Goal: Task Accomplishment & Management: Use online tool/utility

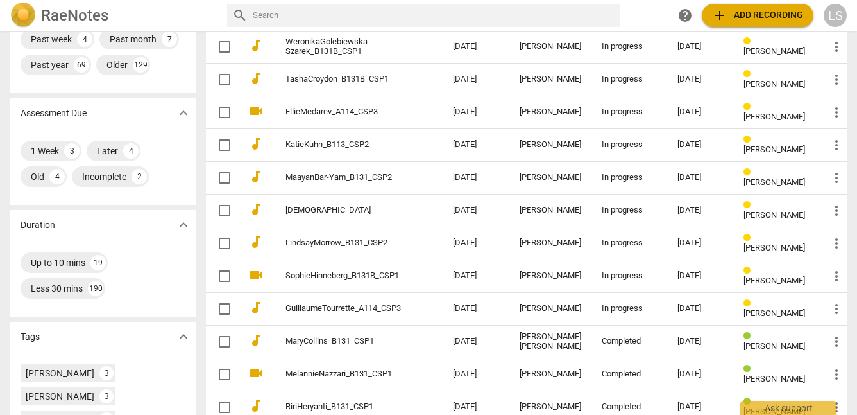
scroll to position [167, 0]
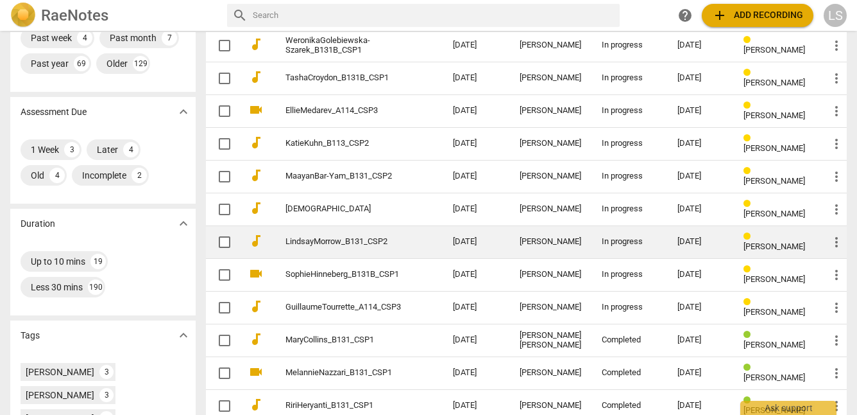
click at [753, 241] on span "[PERSON_NAME]" at bounding box center [775, 246] width 62 height 10
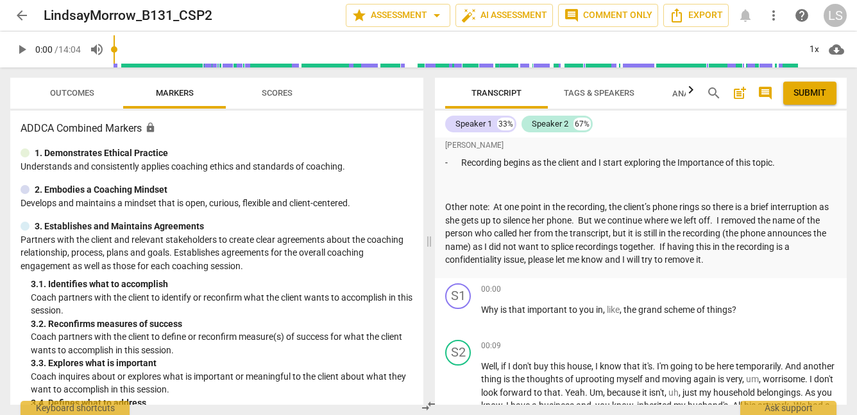
scroll to position [151, 0]
click at [22, 46] on span "play_arrow" at bounding box center [21, 49] width 15 height 15
click at [22, 46] on span "pause" at bounding box center [21, 49] width 15 height 15
type input "5"
click at [762, 287] on div "+" at bounding box center [766, 288] width 13 height 13
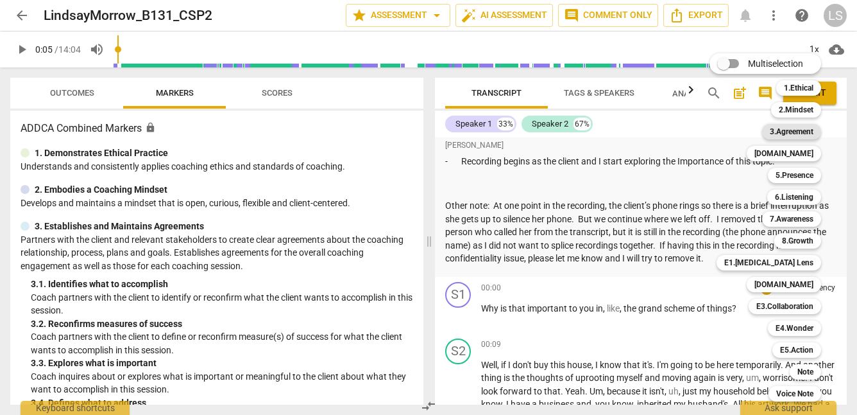
click at [797, 129] on b "3.Agreement" at bounding box center [792, 131] width 44 height 15
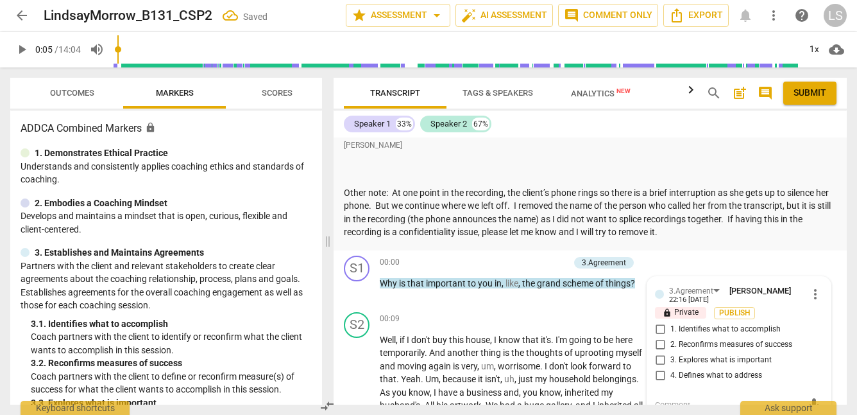
scroll to position [285, 0]
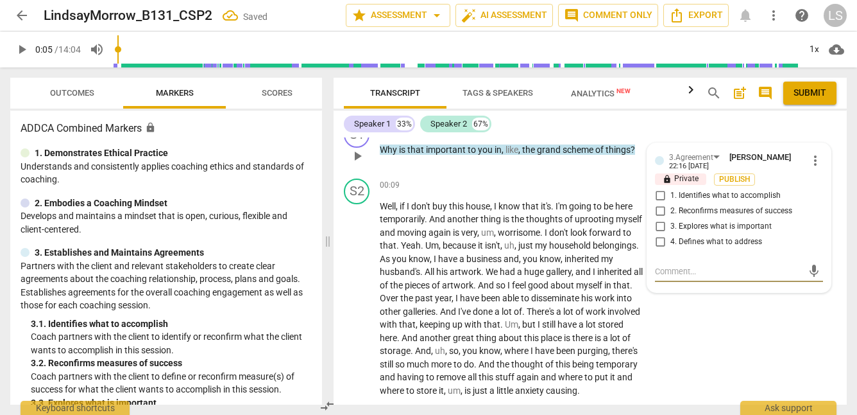
click at [658, 224] on input "3. Explores what is important" at bounding box center [660, 226] width 21 height 15
checkbox input "true"
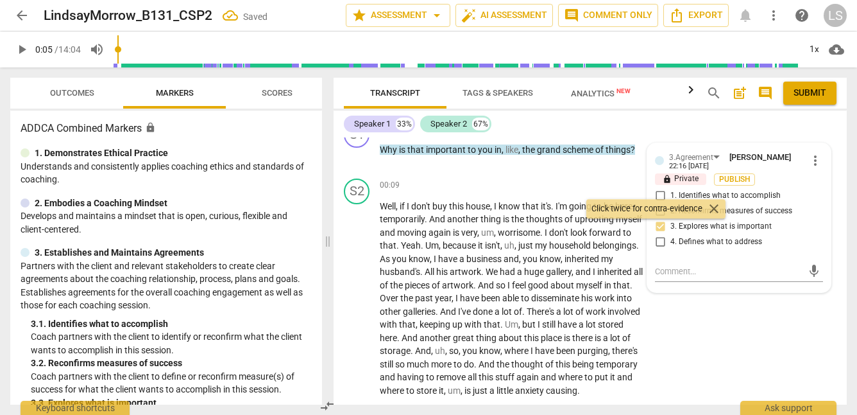
click at [23, 51] on span "play_arrow" at bounding box center [21, 49] width 15 height 15
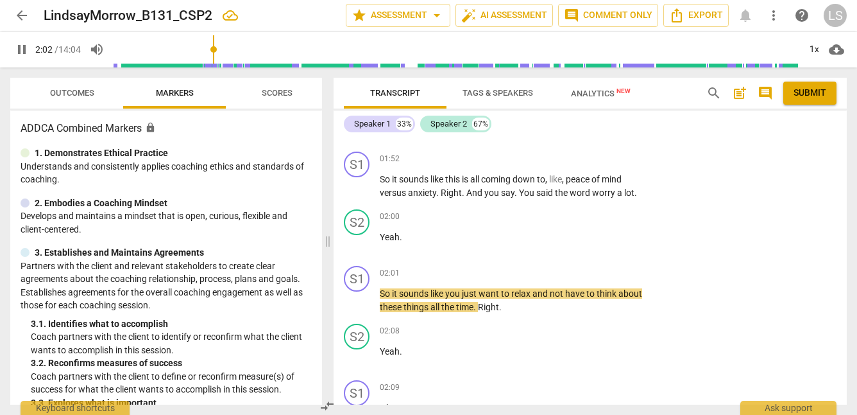
scroll to position [630, 0]
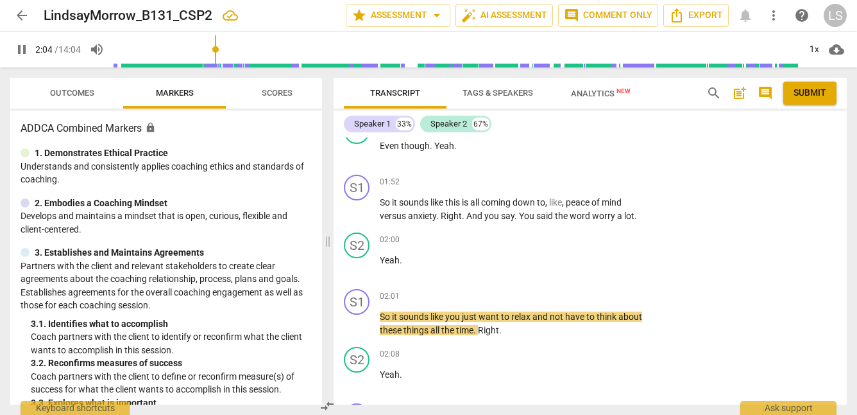
click at [21, 50] on span "pause" at bounding box center [21, 49] width 15 height 15
type input "125"
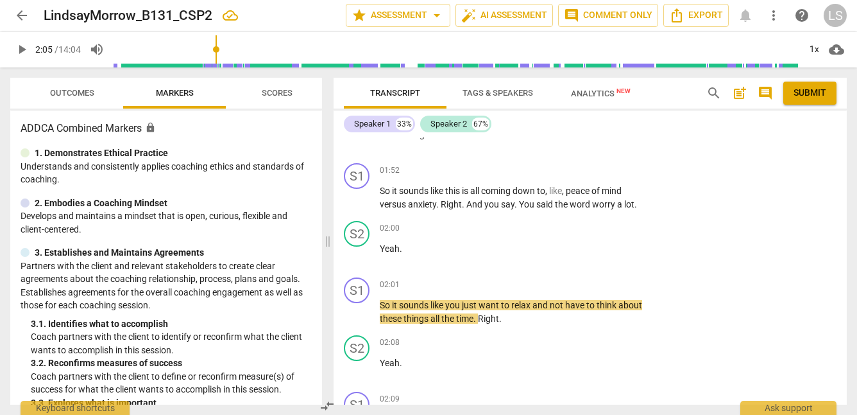
scroll to position [653, 0]
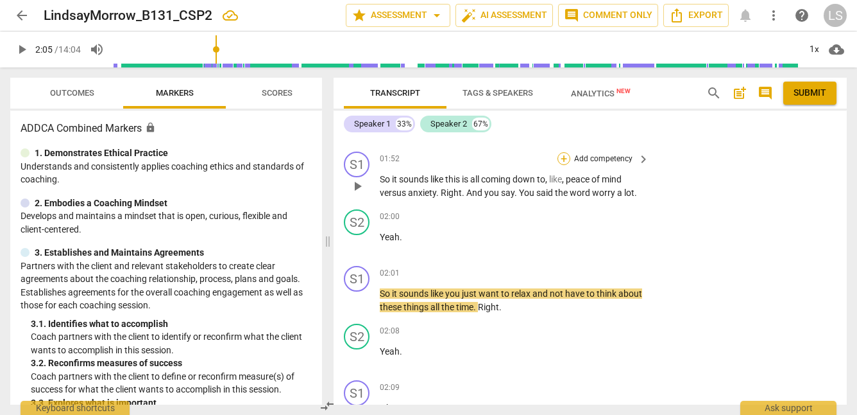
click at [561, 165] on div "+" at bounding box center [564, 158] width 13 height 13
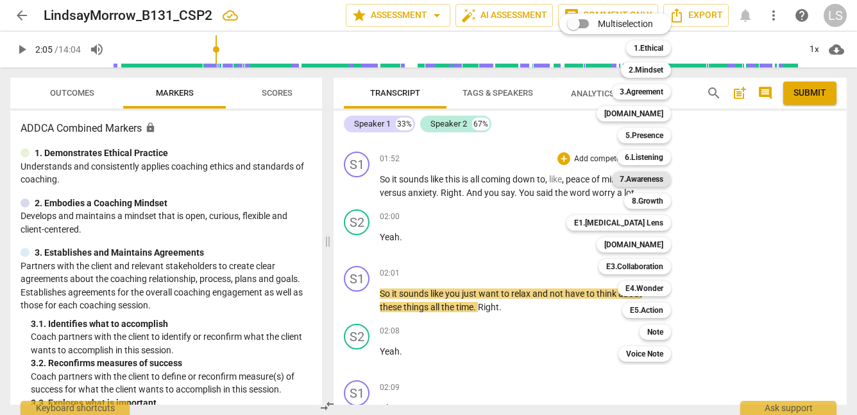
click at [653, 175] on b "7.Awareness" at bounding box center [642, 178] width 44 height 15
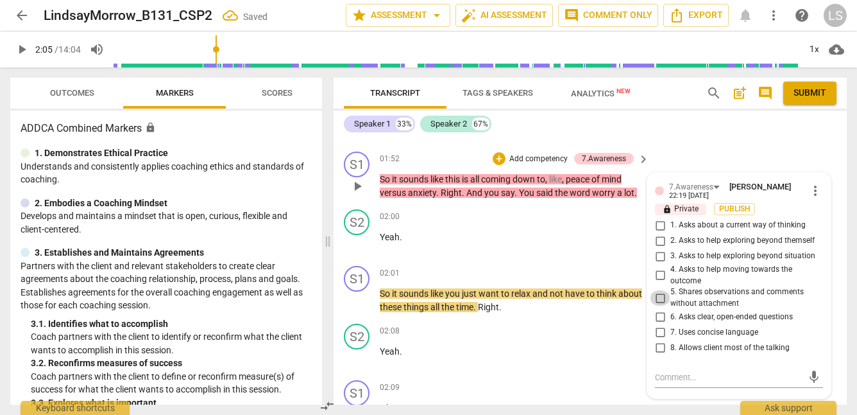
click at [657, 305] on input "5. Shares observations and comments without attachment" at bounding box center [660, 297] width 21 height 15
checkbox input "true"
click at [656, 325] on input "6. Asks clear, open-ended questions" at bounding box center [660, 316] width 21 height 15
checkbox input "true"
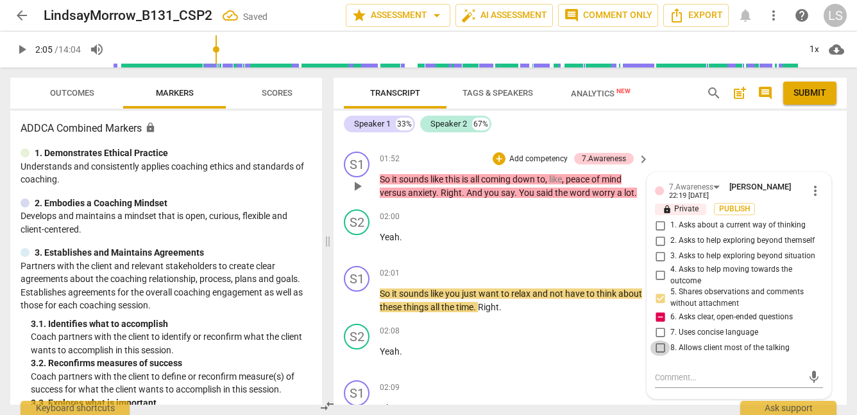
click at [654, 355] on input "8. Allows client most of the talking" at bounding box center [660, 347] width 21 height 15
checkbox input "true"
click at [653, 283] on input "4. Asks to help moving towards the outcome" at bounding box center [660, 275] width 21 height 15
checkbox input "true"
click at [660, 383] on textarea at bounding box center [729, 377] width 148 height 12
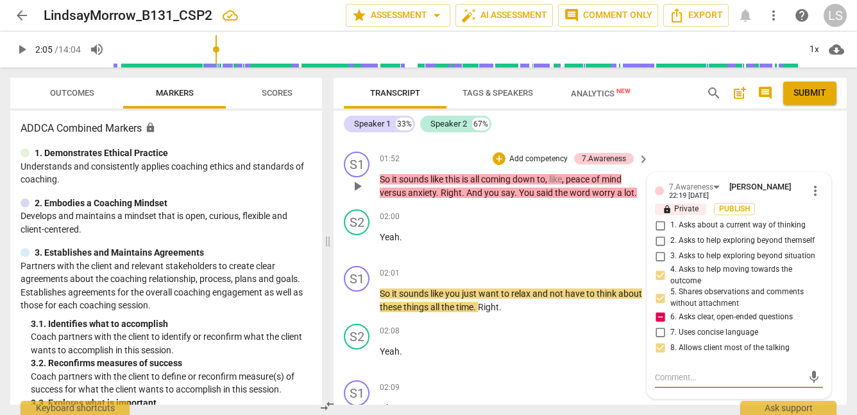
type textarea "S"
type textarea "Si"
type textarea "Sin"
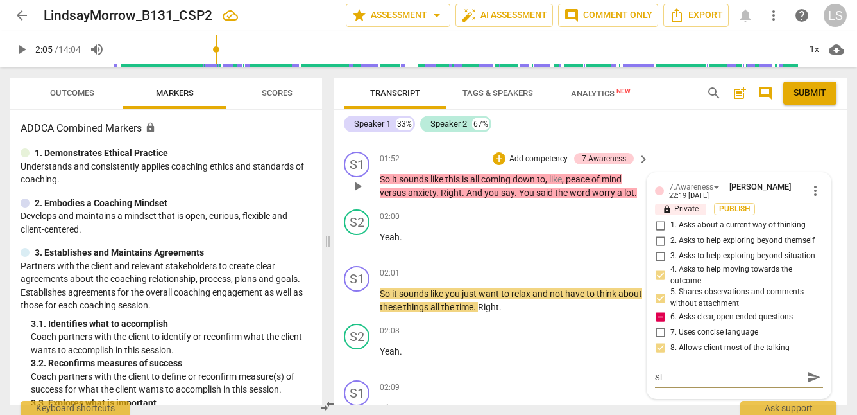
type textarea "Sin"
type textarea "Sinc"
type textarea "Since"
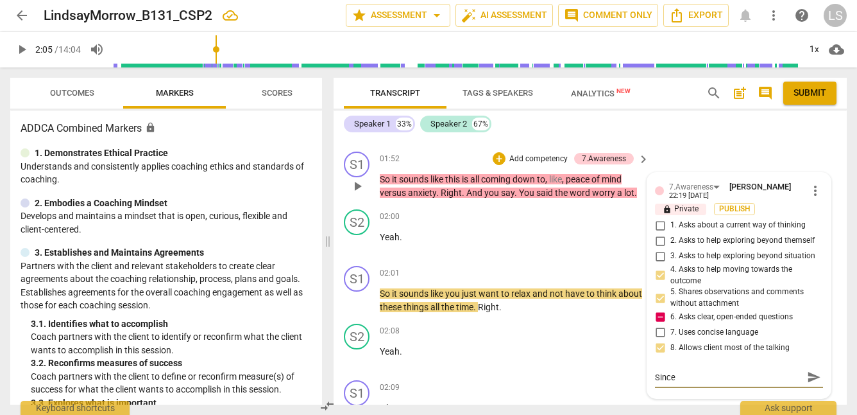
type textarea "Since"
type textarea "Since I"
type textarea "Since I d"
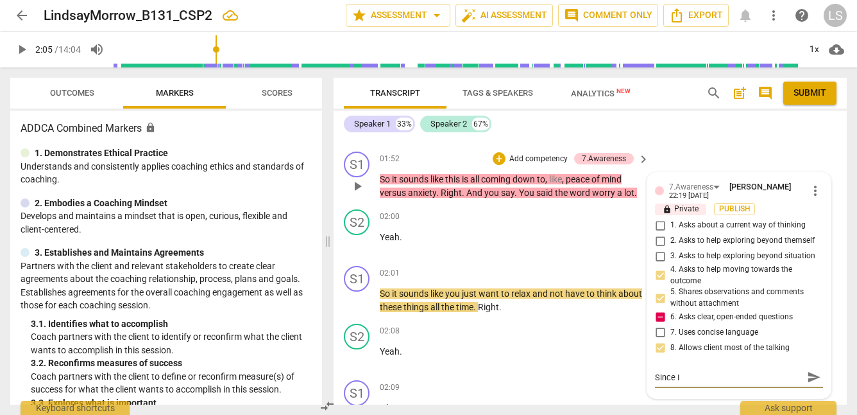
type textarea "Since I d"
type textarea "Since I di"
type textarea "Since I did"
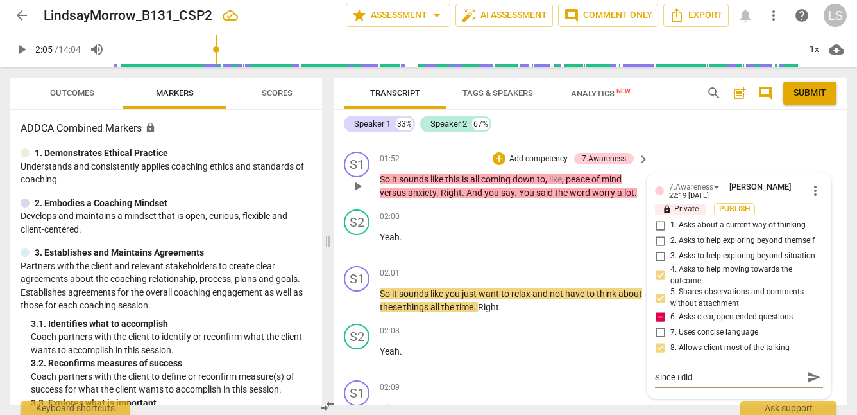
type textarea "Since I didn"
type textarea "Since I didn'"
type textarea "Since I didn't"
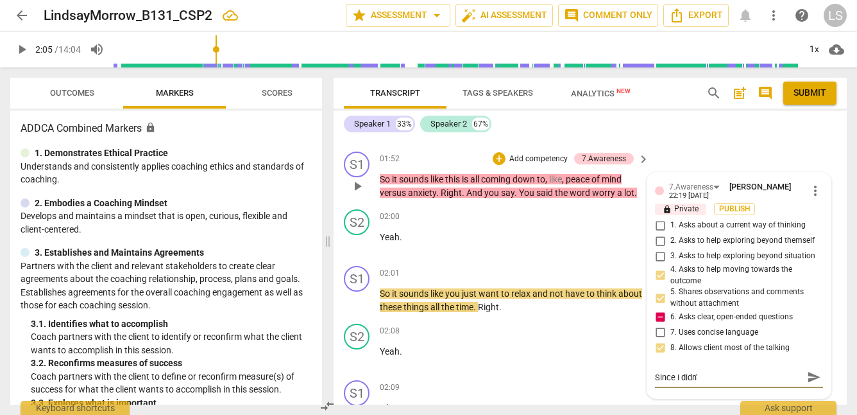
type textarea "Since I didn't"
type textarea "Since I didn't h"
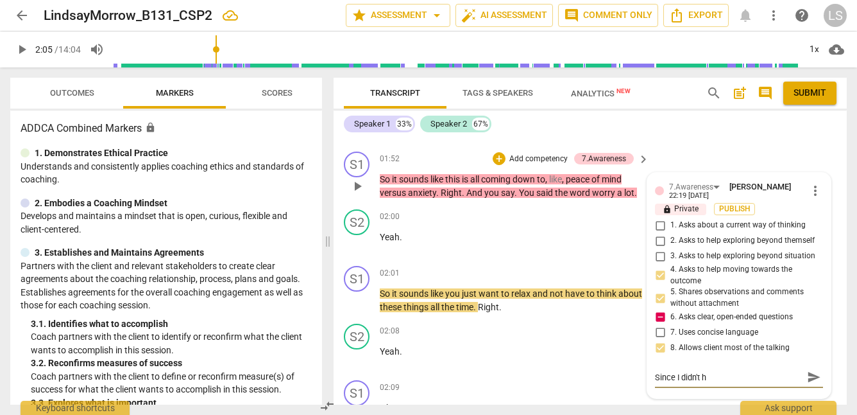
type textarea "Since I didn't he"
type textarea "Since I didn't hea"
type textarea "Since I didn't hear"
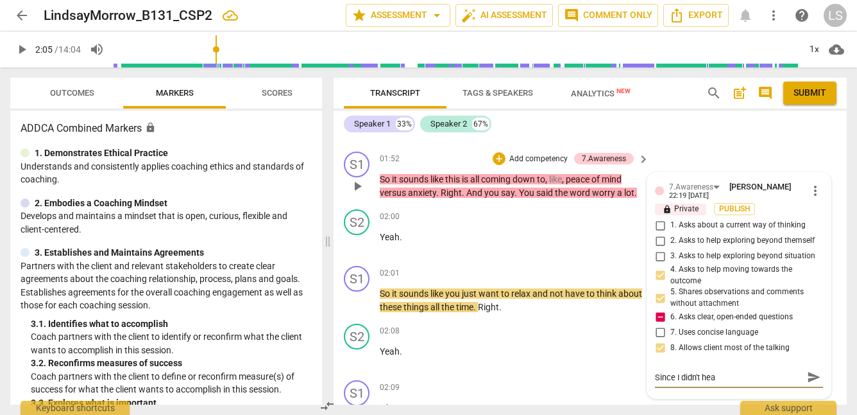
type textarea "Since I didn't hear"
type textarea "Since I didn't hear t"
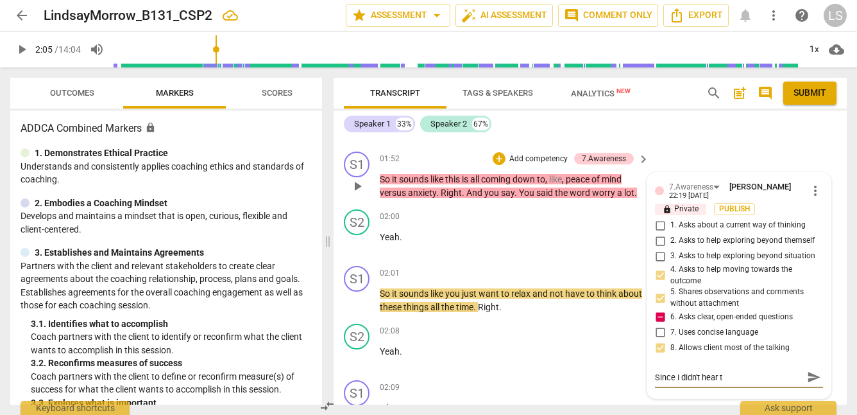
type textarea "Since I didn't hear th"
type textarea "Since I didn't hear the"
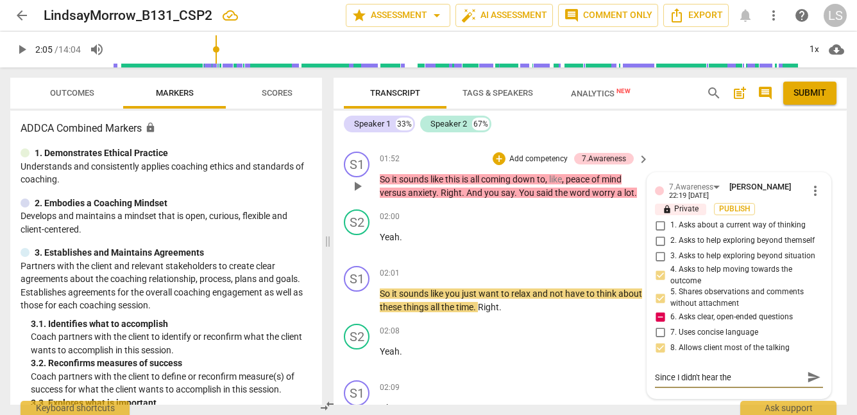
type textarea "Since I didn't hear the"
type textarea "Since I didn't hear the b"
type textarea "Since I didn't hear the be"
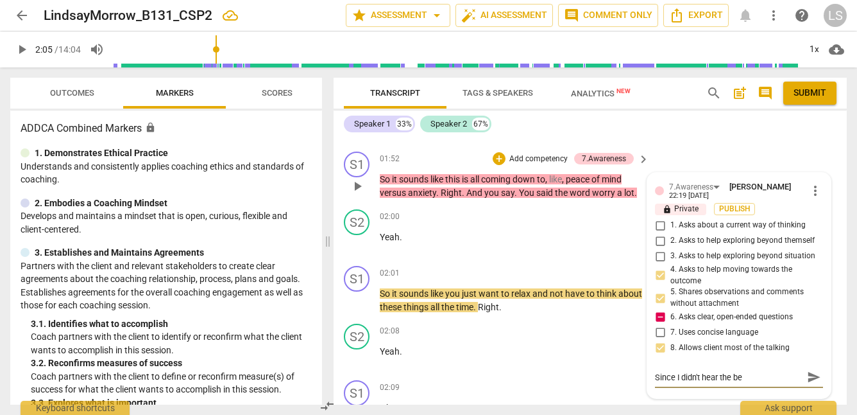
type textarea "Since I didn't hear the beg"
type textarea "Since I didn't hear the begi"
type textarea "Since I didn't hear the begin"
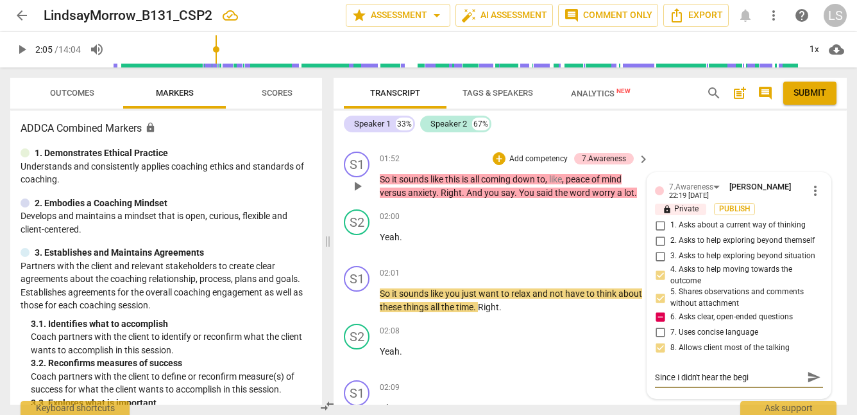
type textarea "Since I didn't hear the begin"
type textarea "Since I didn't hear the beginn"
type textarea "Since I didn't hear the beginni"
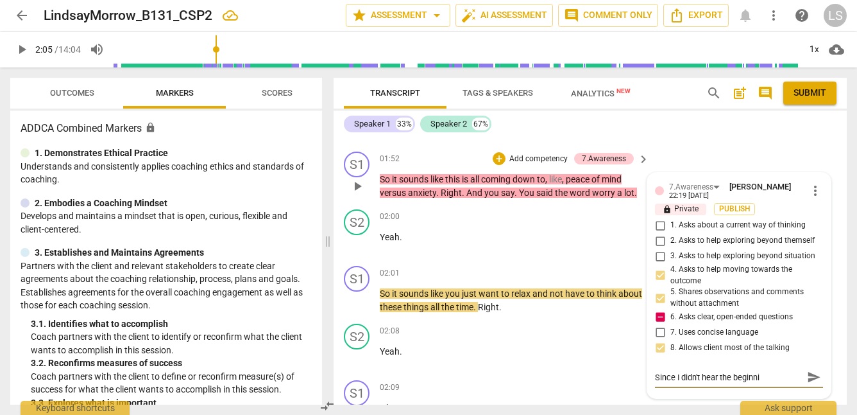
type textarea "Since I didn't hear the beginnin"
type textarea "Since I didn't hear the beginning"
type textarea "Since I didn't hear the beginning,"
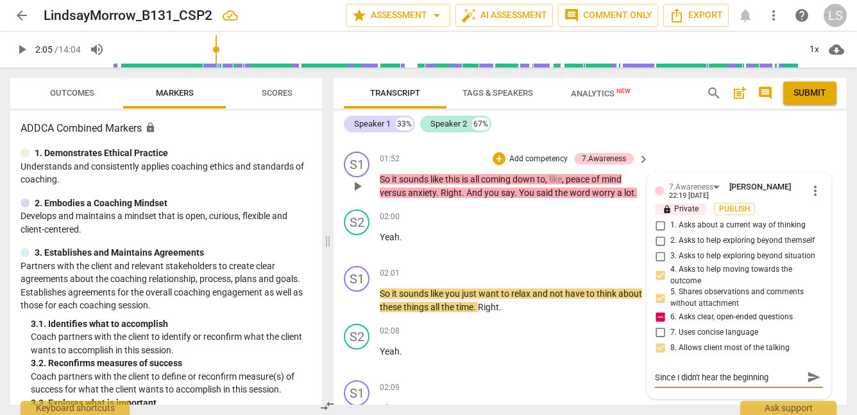
type textarea "Since I didn't hear the beginning,"
type textarea "Since I didn't hear the beginning, b"
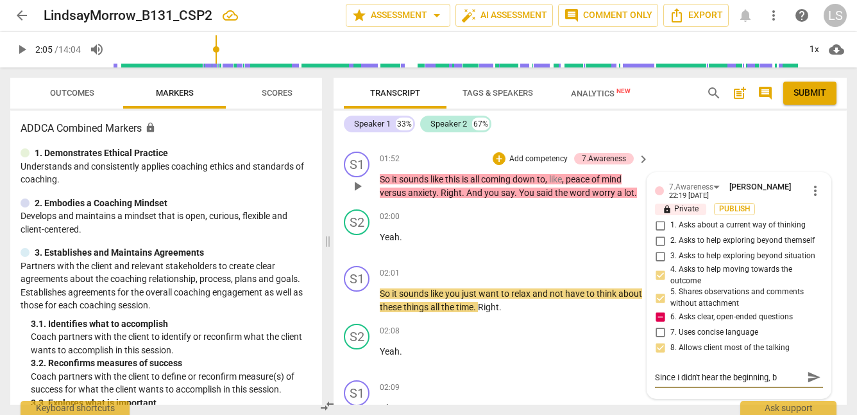
type textarea "Since I didn't hear the beginning, bu"
type textarea "Since I didn't hear the beginning, but"
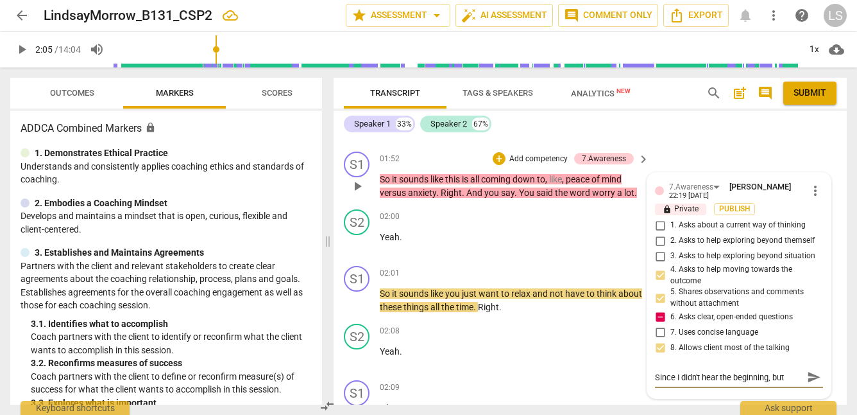
type textarea "Since I didn't hear the beginning, but"
type textarea "Since I didn't hear the beginning, but f"
type textarea "Since I didn't hear the beginning, but fr"
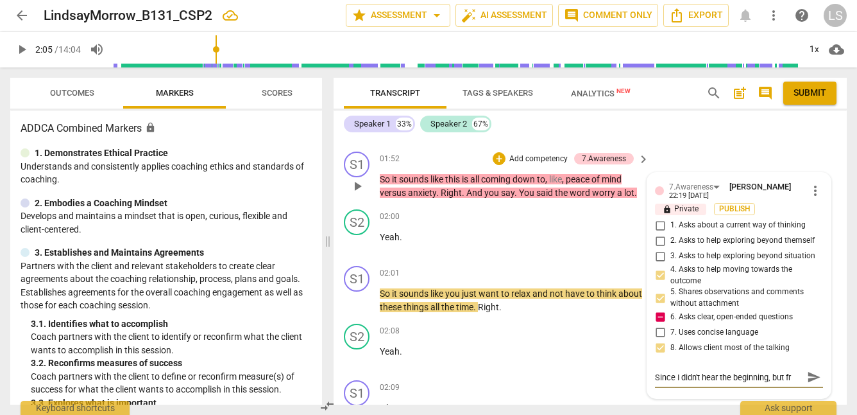
type textarea "Since I didn't hear the beginning, but fro"
type textarea "Since I didn't hear the beginning, but fro y"
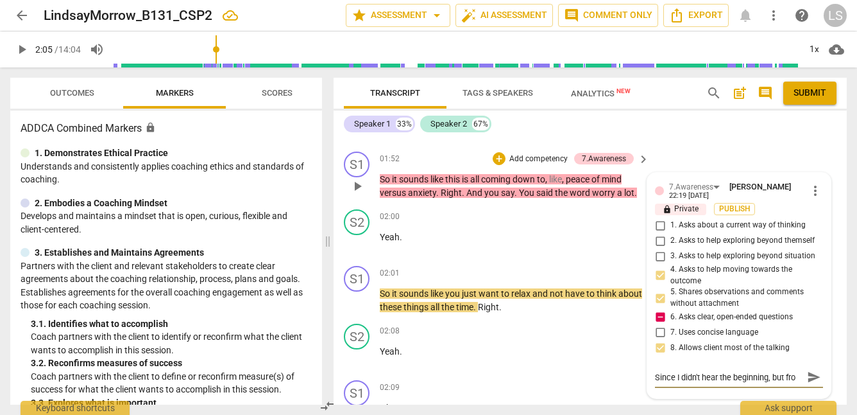
type textarea "Since I didn't hear the beginning, but fro y"
type textarea "Since I didn't hear the beginning, but fro yo"
type textarea "Since I didn't hear the beginning, but fro you"
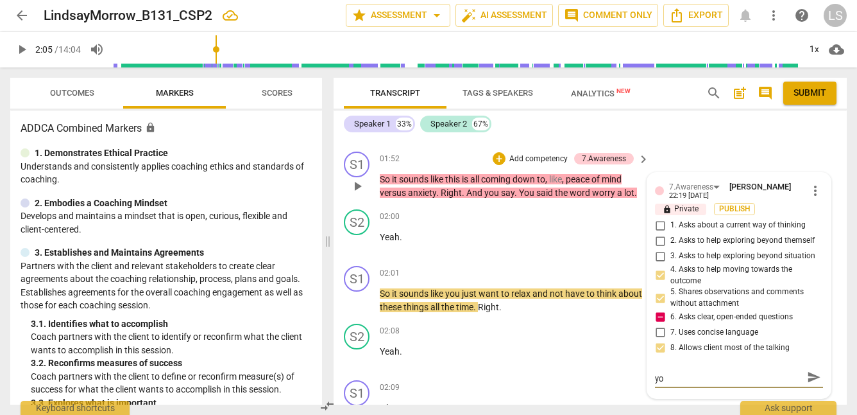
type textarea "Since I didn't hear the beginning, but fro you"
type textarea "Since I didn't hear the beginning, but fro your"
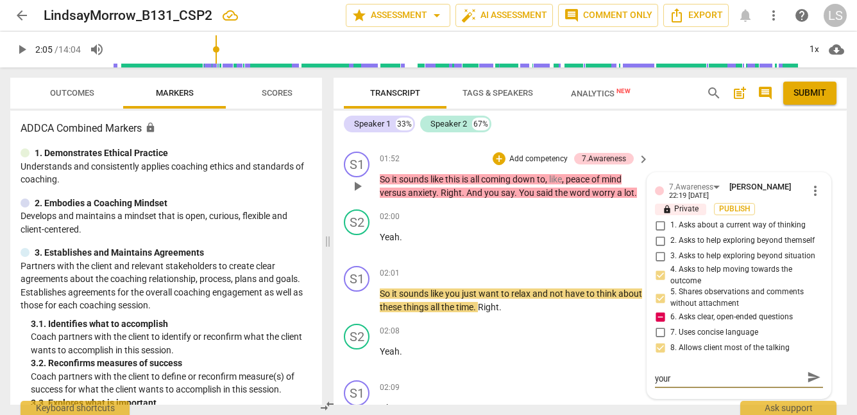
type textarea "Since I didn't hear the beginning, but fro your h"
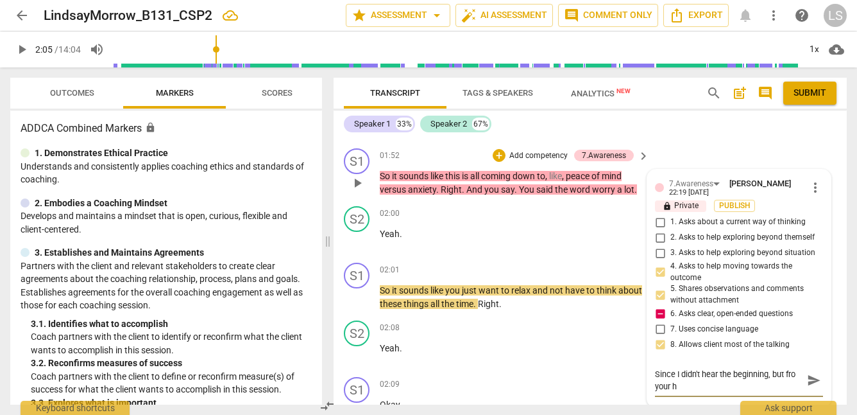
type textarea "Since I didn't hear the beginning, but fro your he"
type textarea "Since I didn't hear the beginning, but fro your hel"
type textarea "Since I didn't hear the beginning, but fro your help"
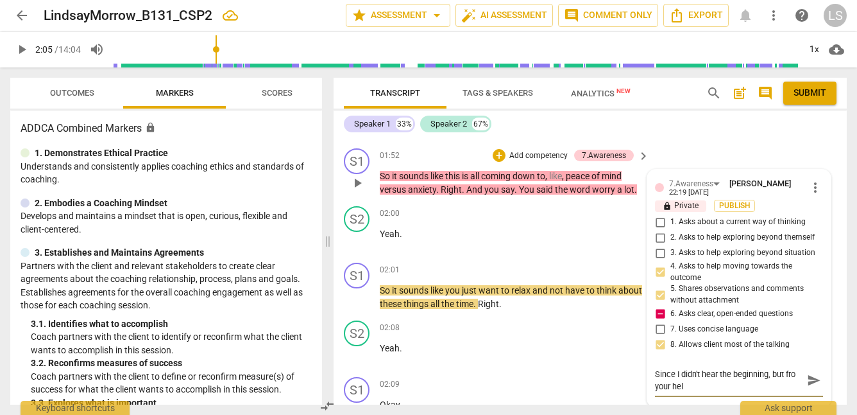
type textarea "Since I didn't hear the beginning, but fro your help"
type textarea "Since I didn't hear the beginning, but fro your helpf"
type textarea "Since I didn't hear the beginning, but fro your helpfu"
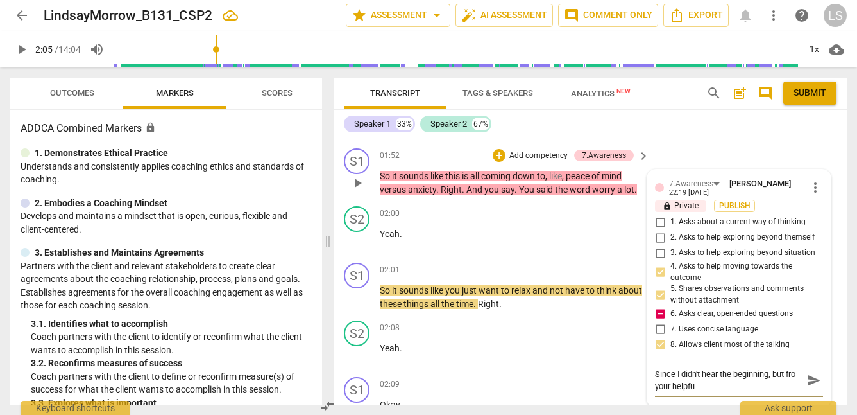
type textarea "Since I didn't hear the beginning, but fro your helpful"
type textarea "Since I didn't hear the beginning, but fro your helpful d"
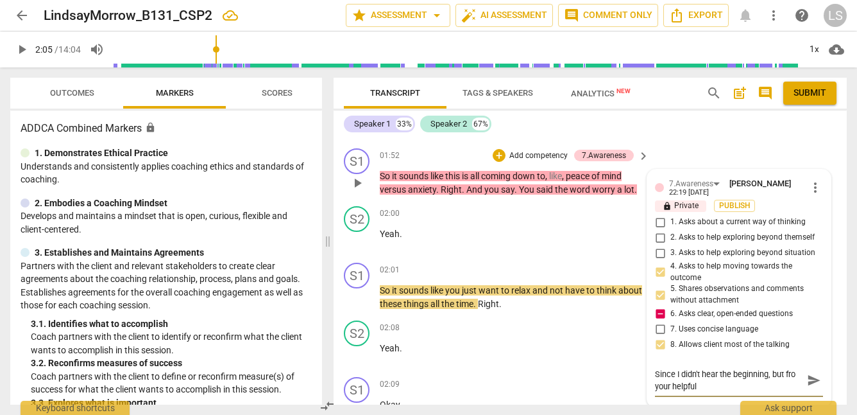
type textarea "Since I didn't hear the beginning, but fro your helpful d"
type textarea "Since I didn't hear the beginning, but fro your helpful de"
type textarea "Since I didn't hear the beginning, but fro your helpful des"
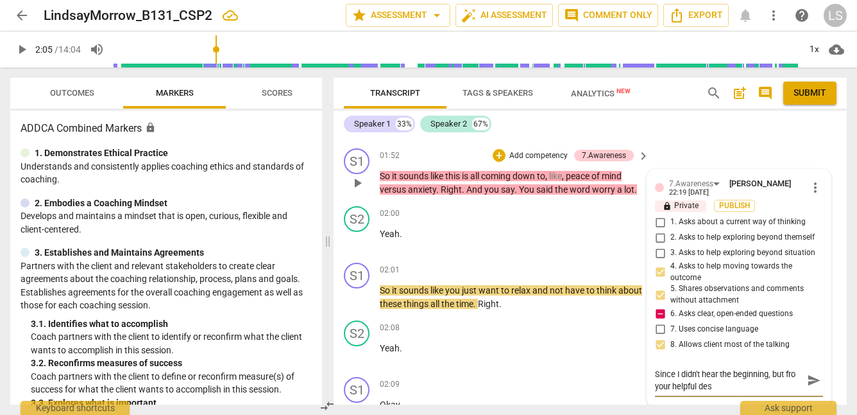
type textarea "Since I didn't hear the beginning, but fro your helpful desc"
type textarea "Since I didn't hear the beginning, but fro your helpful descr"
type textarea "Since I didn't hear the beginning, but fro your helpful descri"
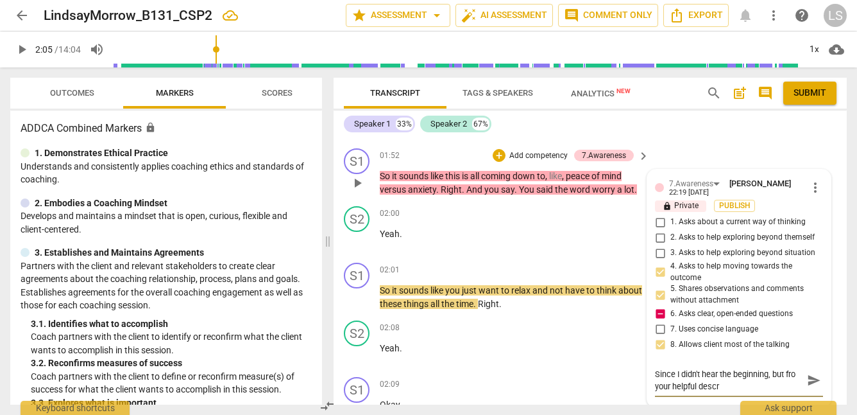
type textarea "Since I didn't hear the beginning, but fro your helpful descri"
type textarea "Since I didn't hear the beginning, but fro your helpful descrip"
type textarea "Since I didn't hear the beginning, but fro your helpful descript"
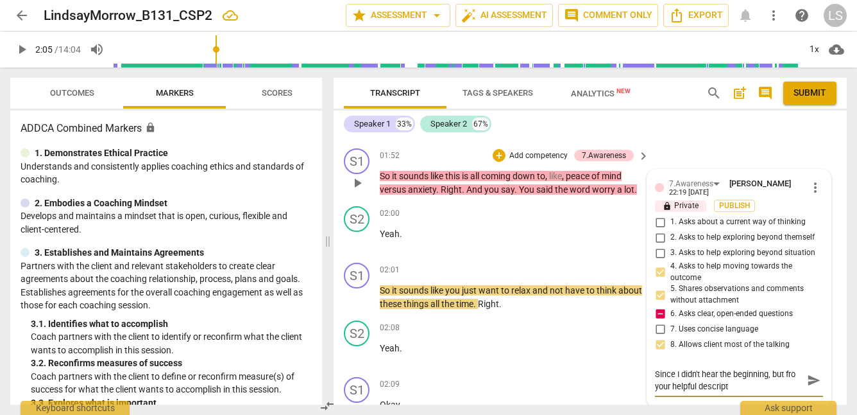
type textarea "Since I didn't hear the beginning, but fro your helpful descripti"
type textarea "Since I didn't hear the beginning, but fro your helpful descriptio"
type textarea "Since I didn't hear the beginning, but fro your helpful description"
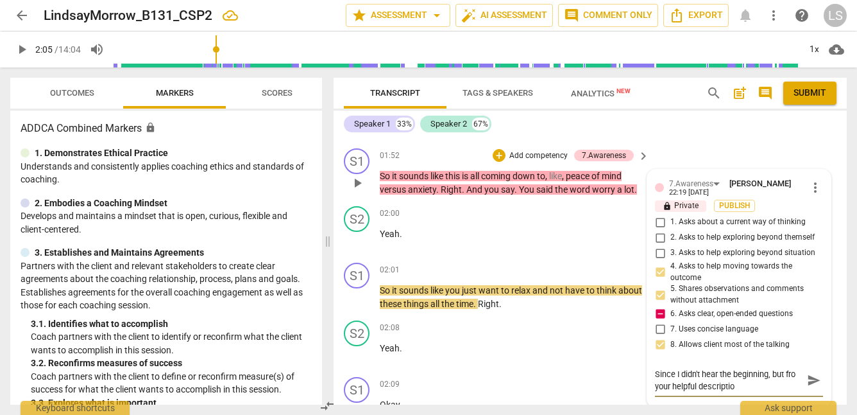
type textarea "Since I didn't hear the beginning, but fro your helpful description"
type textarea "Since I didn't hear the beginning, but fro your helpful description,"
click at [796, 388] on textarea "Since I didn't hear the beginning, but fro your helpful description," at bounding box center [729, 380] width 148 height 24
type textarea "Since I didn't hear the beginning, but from your helpful description,"
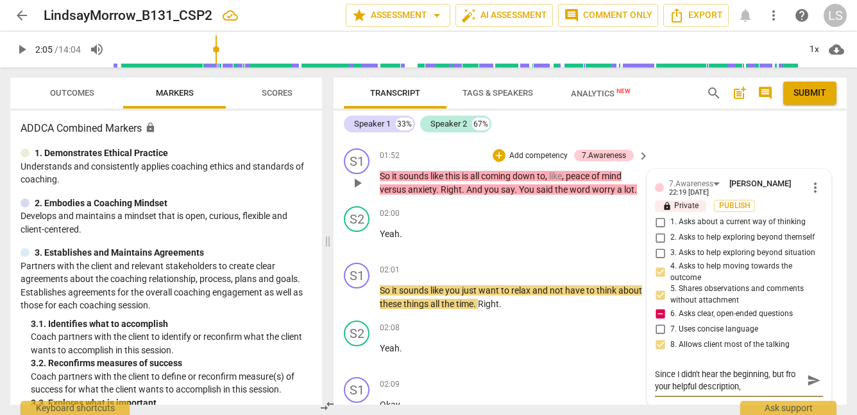
type textarea "Since I didn't hear the beginning, but from your helpful description,"
click at [759, 392] on textarea "Since I didn't hear the beginning, but from your helpful description," at bounding box center [729, 380] width 148 height 24
type textarea "Since I didn't hear the beginning, but from your helpful description,I"
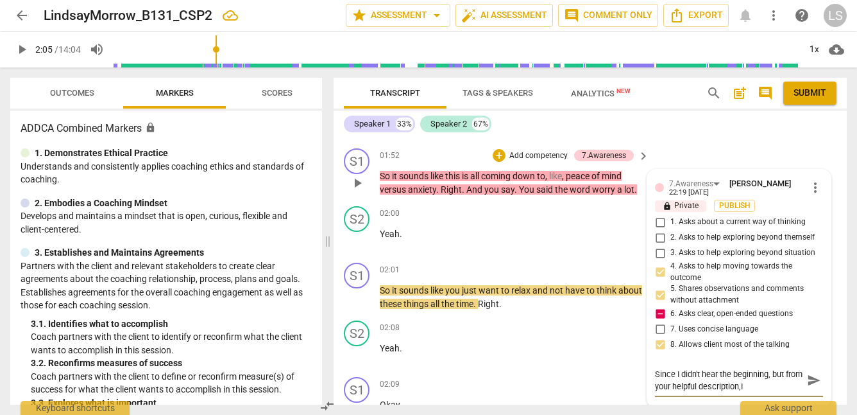
type textarea "Since I didn't hear the beginning, but from your helpful description,I"
type textarea "Since I didn't hear the beginning, but from your helpful description,I w"
type textarea "Since I didn't hear the beginning, but from your helpful description,I [GEOGRAP…"
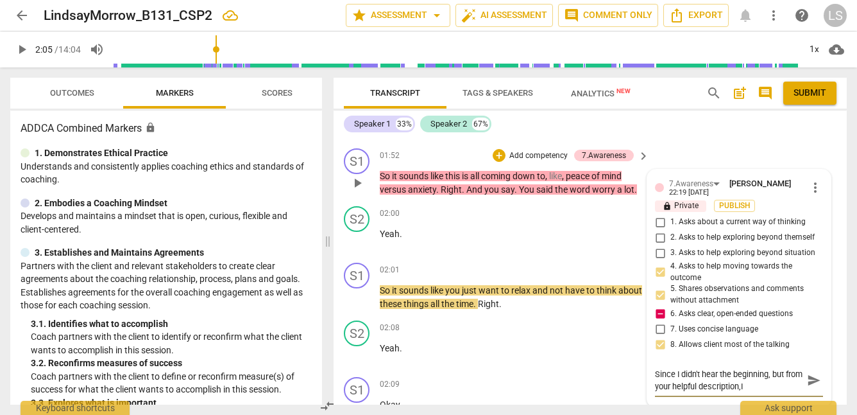
type textarea "Since I didn't hear the beginning, but from your helpful description,I wil"
type textarea "Since I didn't hear the beginning, but from your helpful description,I will"
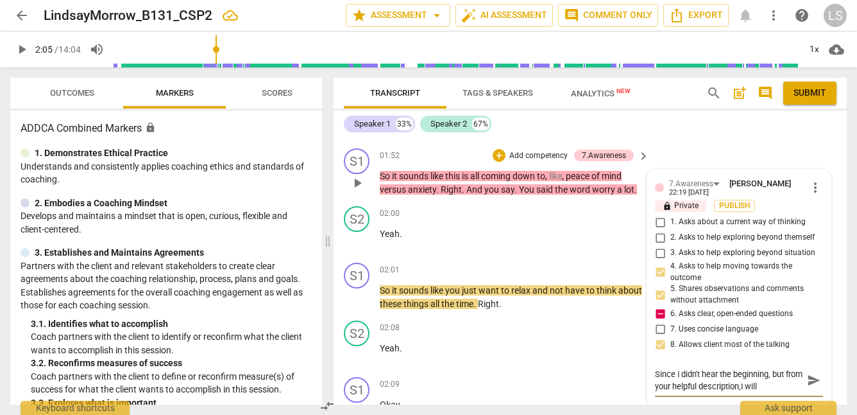
type textarea "Since I didn't hear the beginning, but from your helpful description,I will a"
type textarea "Since I didn't hear the beginning, but from your helpful description,I will as"
type textarea "Since I didn't hear the beginning, but from your helpful description,I will ass"
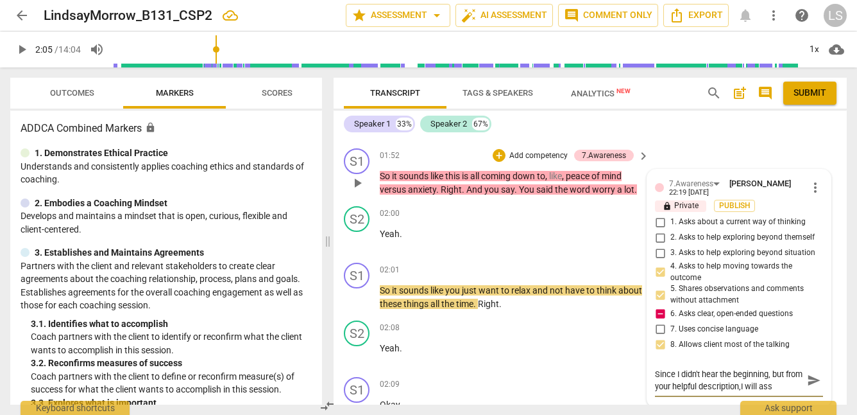
type textarea "Since I didn't hear the beginning, but from your helpful description,I will assu"
type textarea "Since I didn't hear the beginning, but from your helpful description,I will ass…"
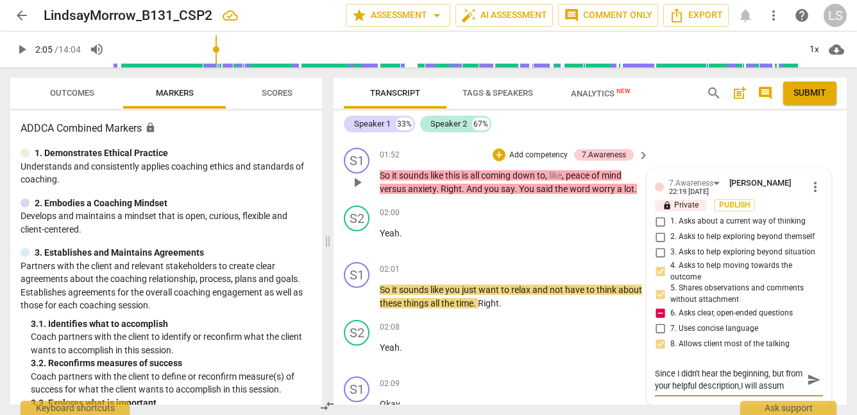
type textarea "Since I didn't hear the beginning, but from your helpful description,I will ass…"
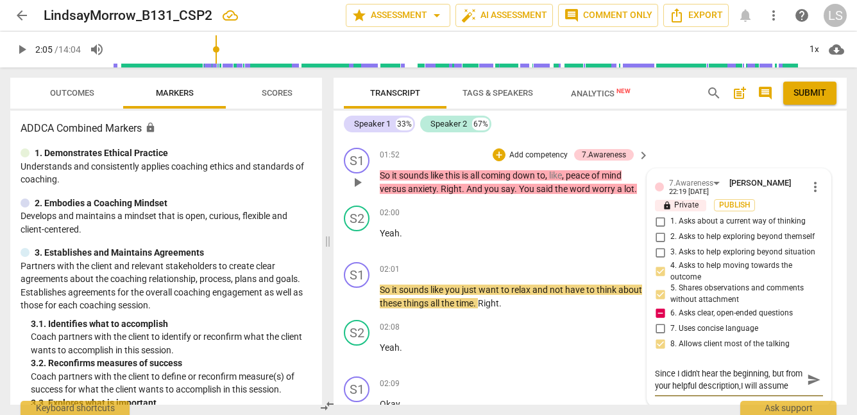
type textarea "Since I didn't hear the beginning, but from your helpful description,I will ass…"
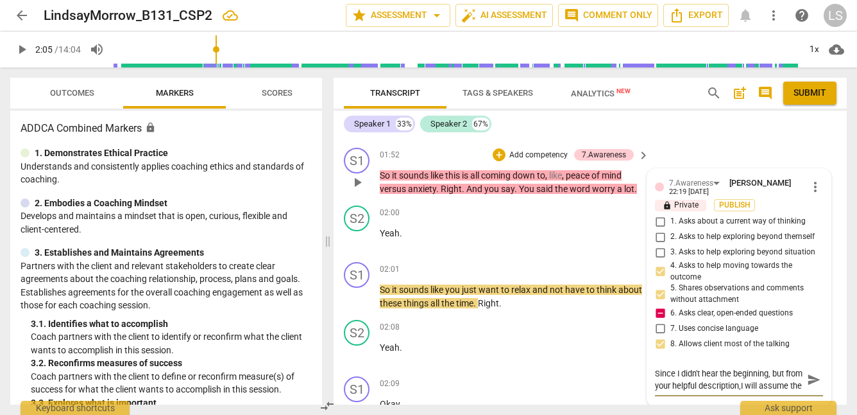
type textarea "Since I didn't hear the beginning, but from your helpful description,I will ass…"
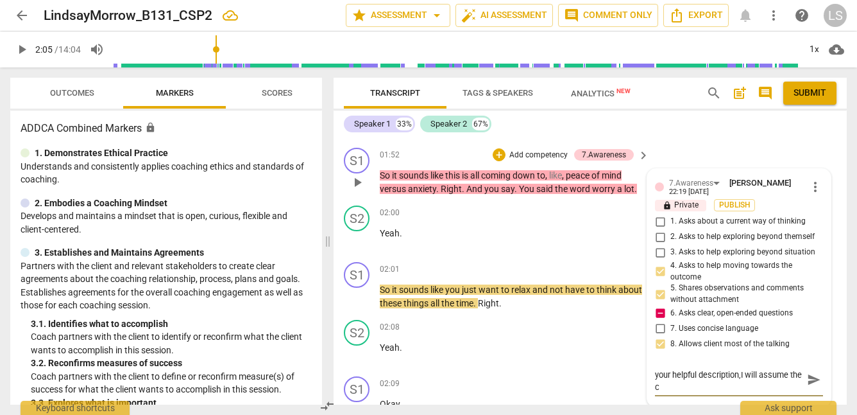
type textarea "Since I didn't hear the beginning, but from your helpful description,I will ass…"
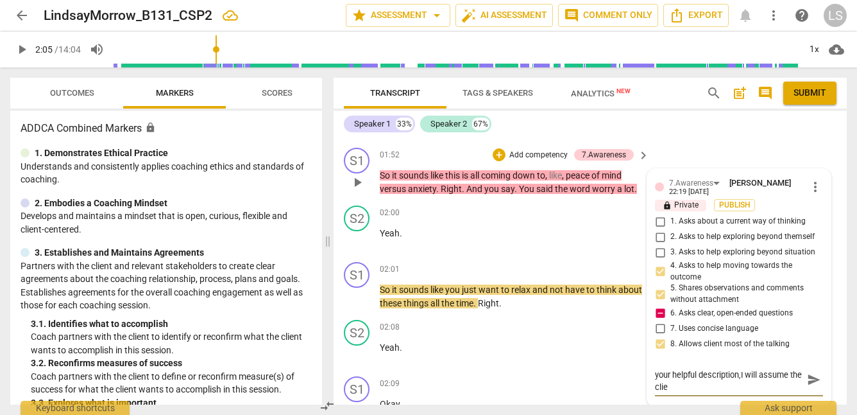
type textarea "Since I didn't hear the beginning, but from your helpful description,I will ass…"
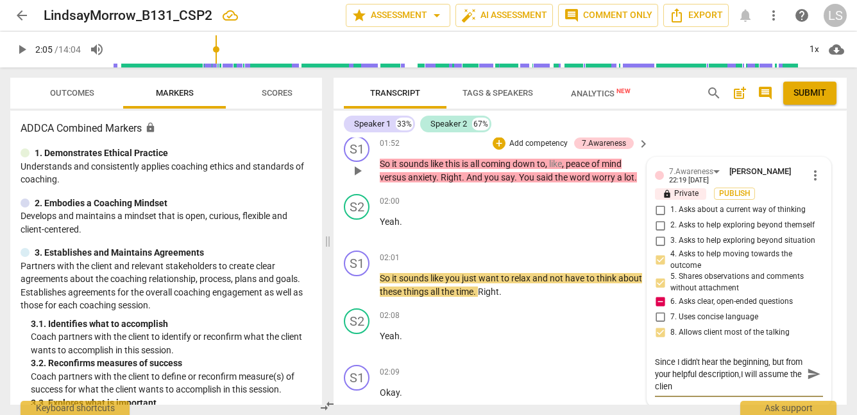
type textarea "Since I didn't hear the beginning, but from your helpful description,I will ass…"
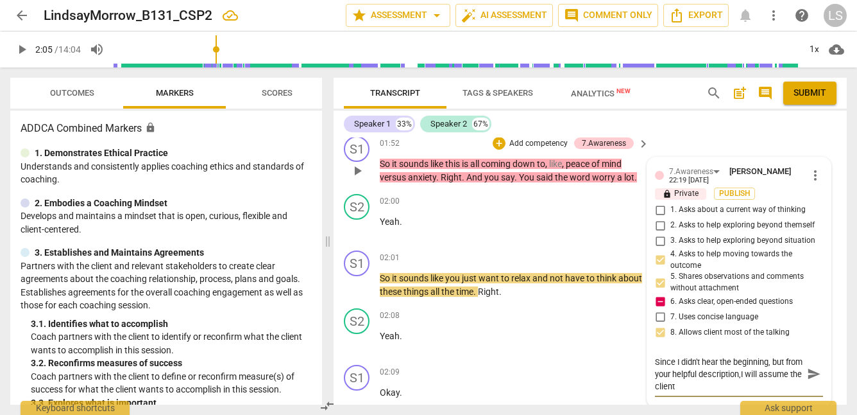
type textarea "Since I didn't hear the beginning, but from your helpful description,I will ass…"
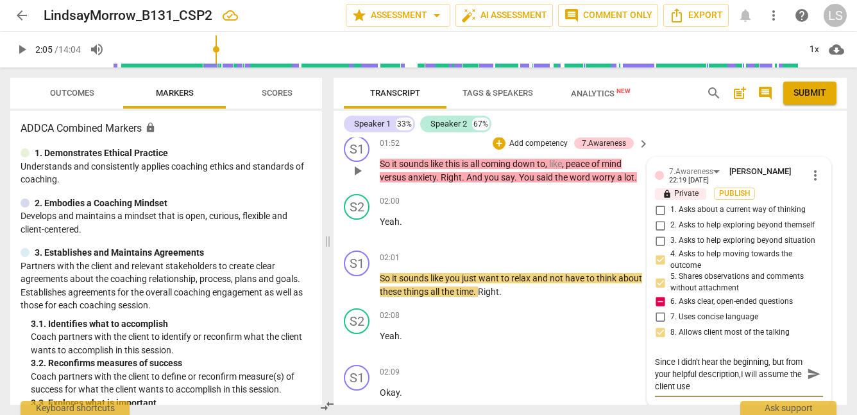
type textarea "Since I didn't hear the beginning, but from your helpful description,I will ass…"
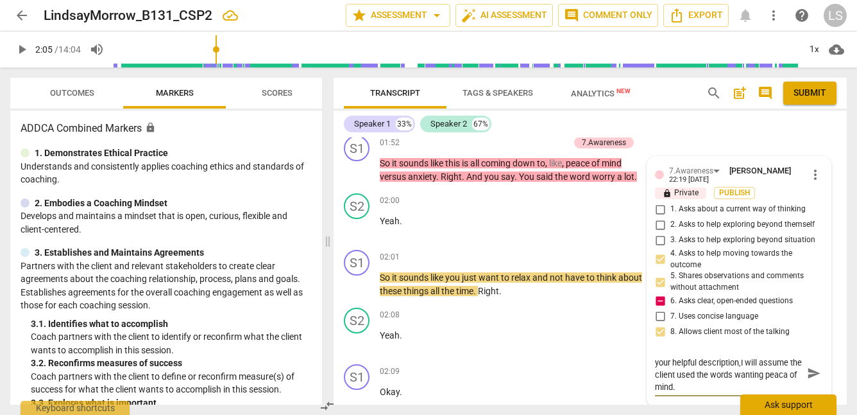
scroll to position [681, 0]
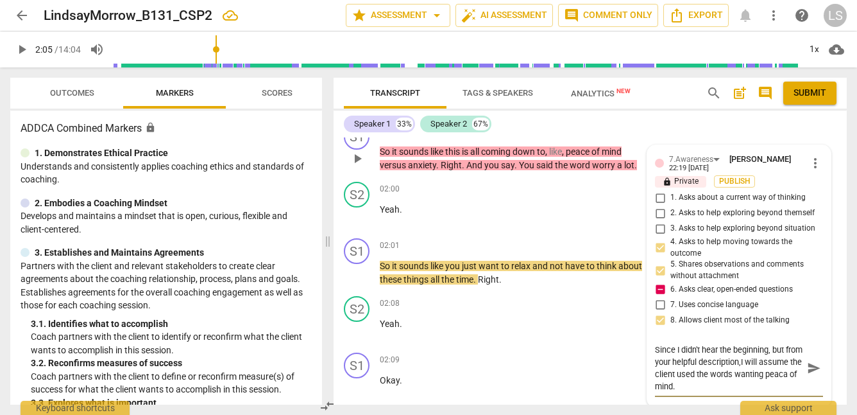
click at [705, 392] on textarea "Since I didn't hear the beginning, but from your helpful description,I will ass…" at bounding box center [729, 367] width 148 height 49
click at [738, 392] on textarea "Since I didn't hear the beginning, but from your helpful description,I will ass…" at bounding box center [729, 367] width 148 height 49
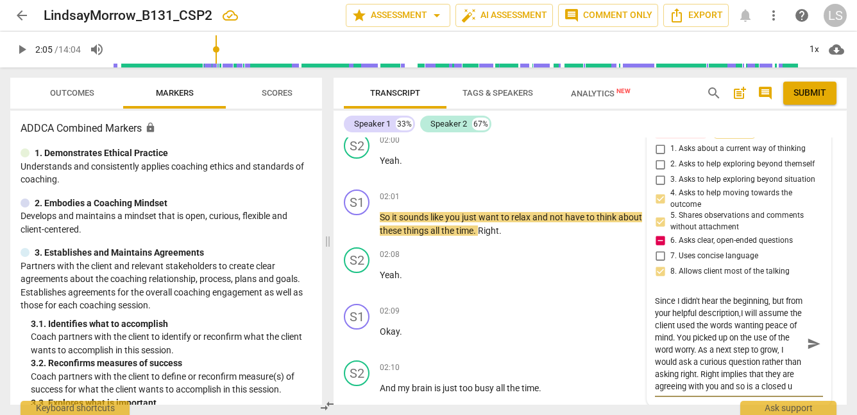
scroll to position [730, 0]
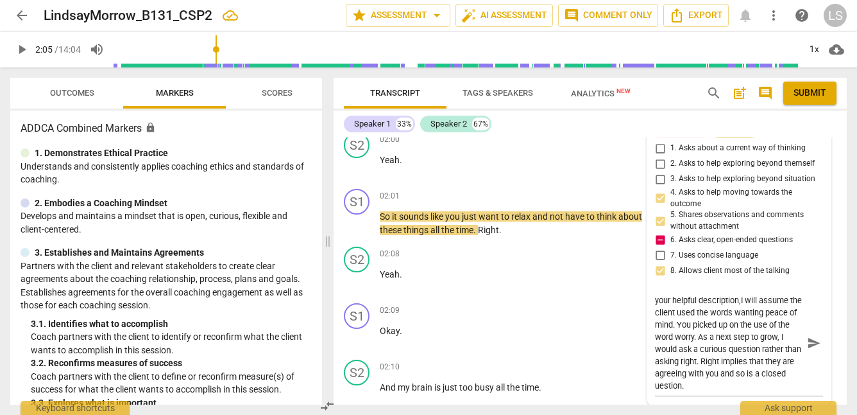
click at [651, 399] on div "7.Awareness [PERSON_NAME] 22:19 [DATE] more_vert lock Private Publish 1. Asks a…" at bounding box center [739, 251] width 184 height 311
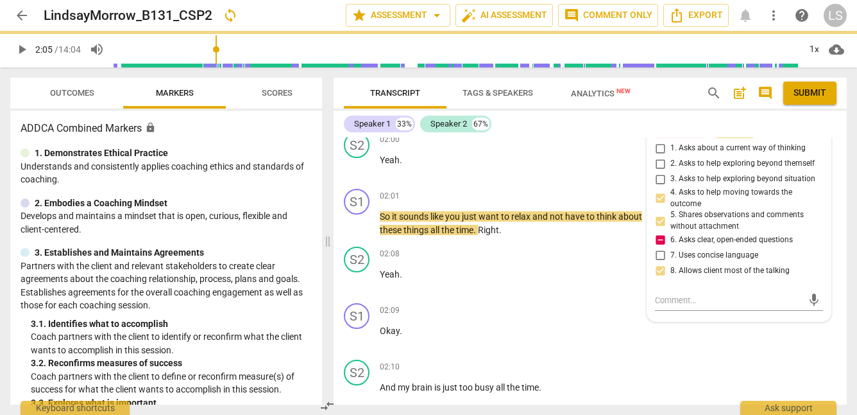
scroll to position [0, 0]
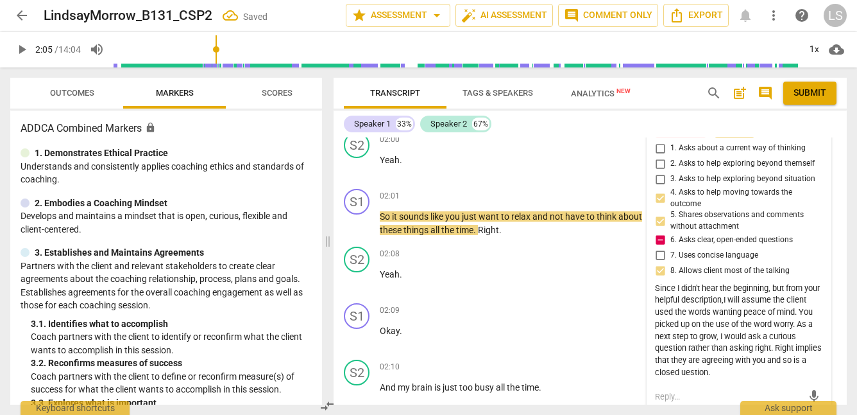
click at [719, 379] on div "Since I didn't hear the beginning, but from your helpful description,I will ass…" at bounding box center [739, 330] width 168 height 96
click at [755, 379] on div "Since I didn't hear the beginning, but from your helpful description,I will ass…" at bounding box center [739, 330] width 168 height 96
click at [723, 394] on div "mic" at bounding box center [739, 395] width 168 height 28
click at [748, 379] on div "Since I didn't hear the beginning, but from your helpful description,I will ass…" at bounding box center [739, 330] width 168 height 96
click at [692, 397] on div "mic" at bounding box center [739, 395] width 168 height 28
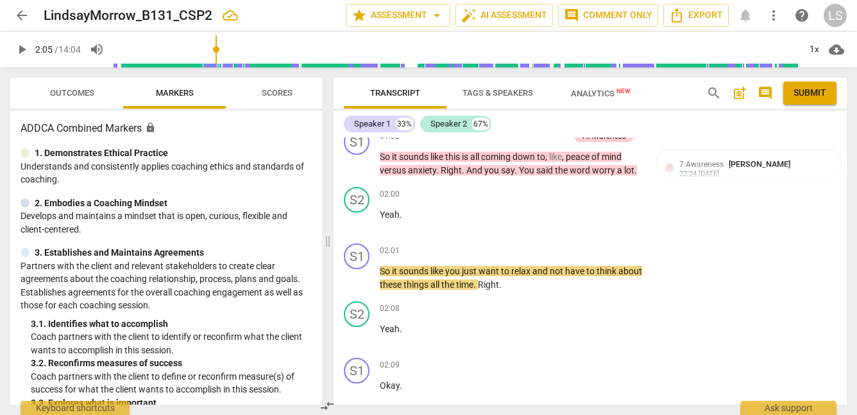
scroll to position [664, 0]
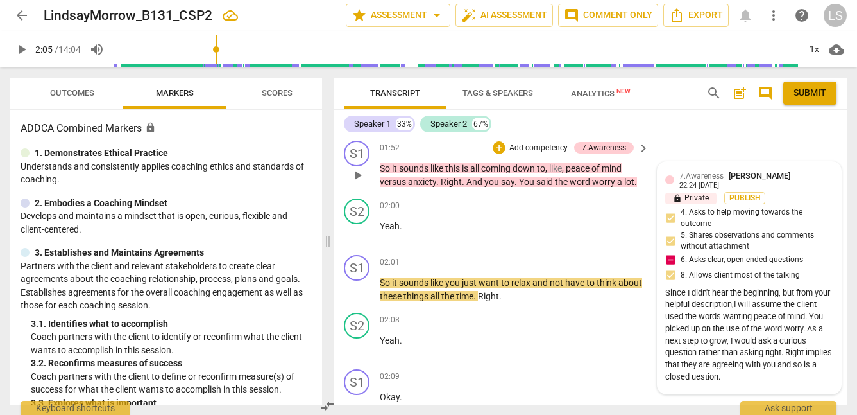
click at [684, 386] on div "7.Awareness [PERSON_NAME] 22:24 [DATE] lock Private Publish 4. Asks to help mov…" at bounding box center [749, 277] width 168 height 216
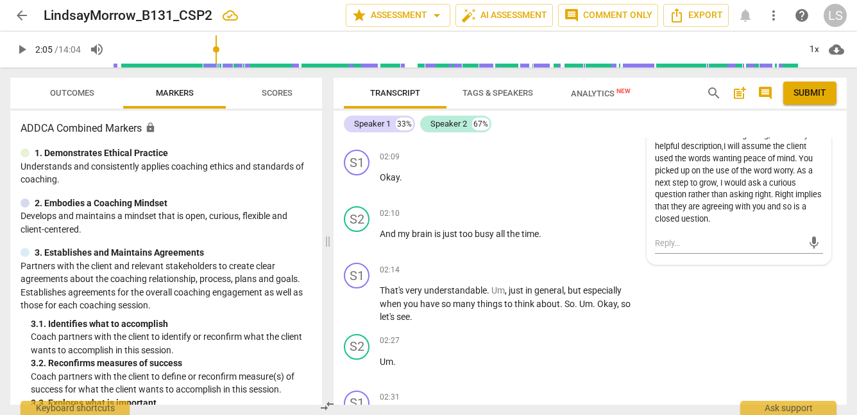
scroll to position [884, 0]
click at [655, 249] on textarea at bounding box center [729, 243] width 148 height 12
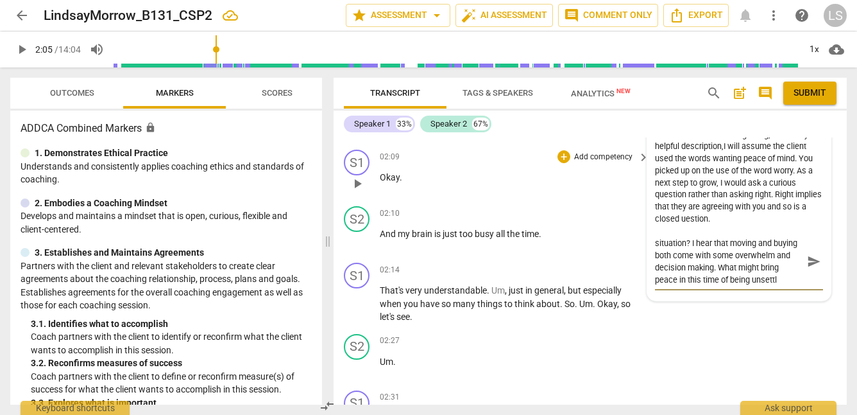
scroll to position [12, 0]
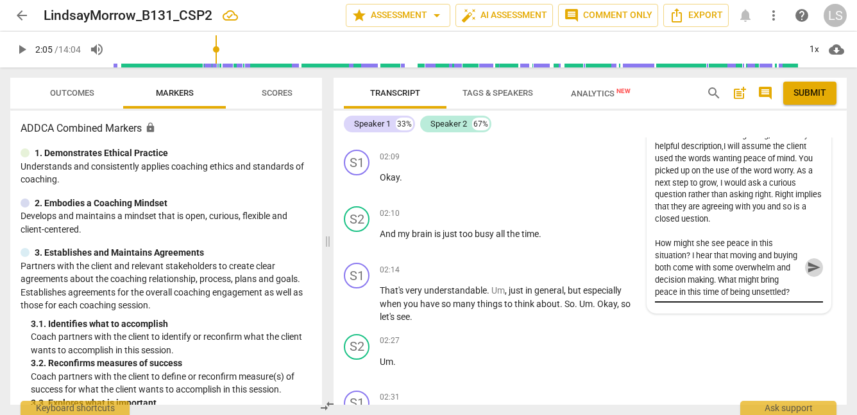
click at [807, 274] on span "send" at bounding box center [814, 267] width 14 height 14
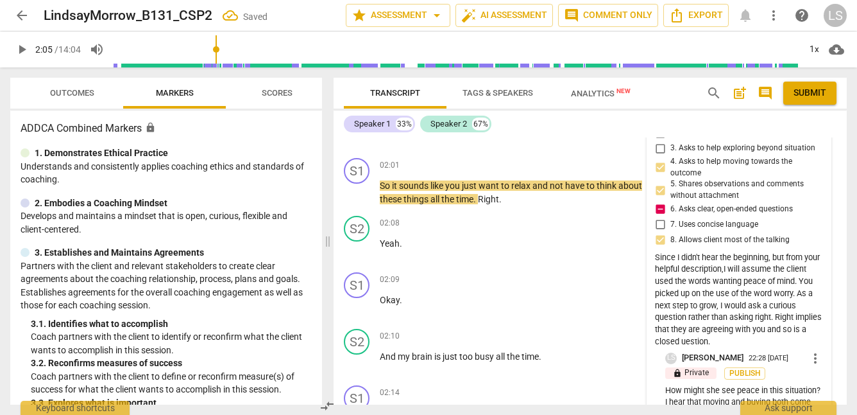
scroll to position [755, 0]
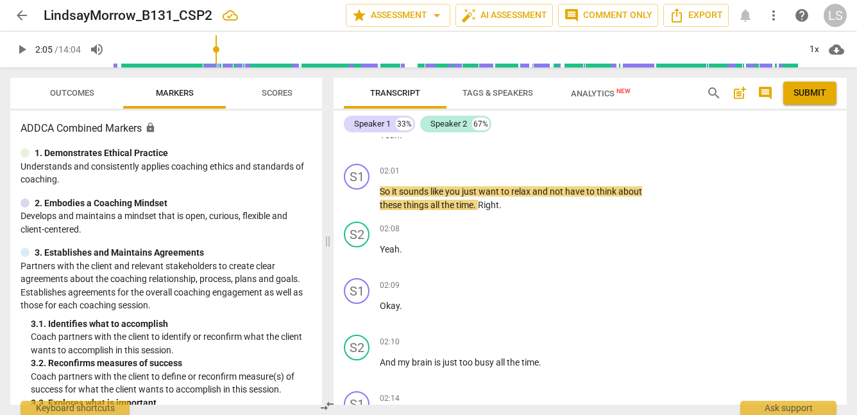
click at [22, 47] on span "play_arrow" at bounding box center [21, 49] width 15 height 15
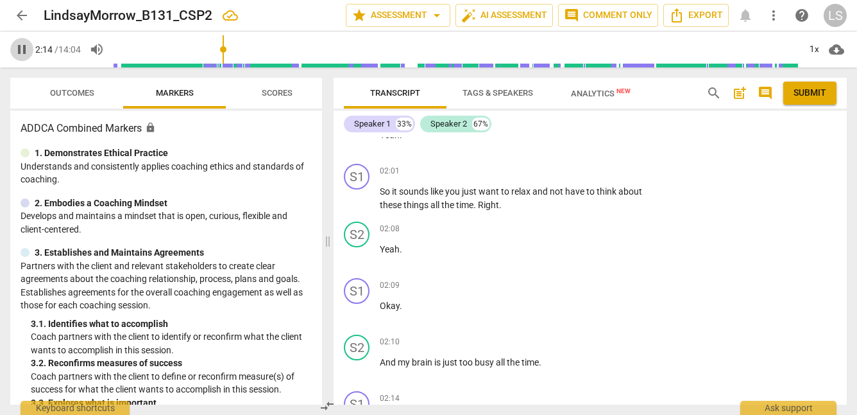
click at [22, 47] on span "pause" at bounding box center [21, 49] width 15 height 15
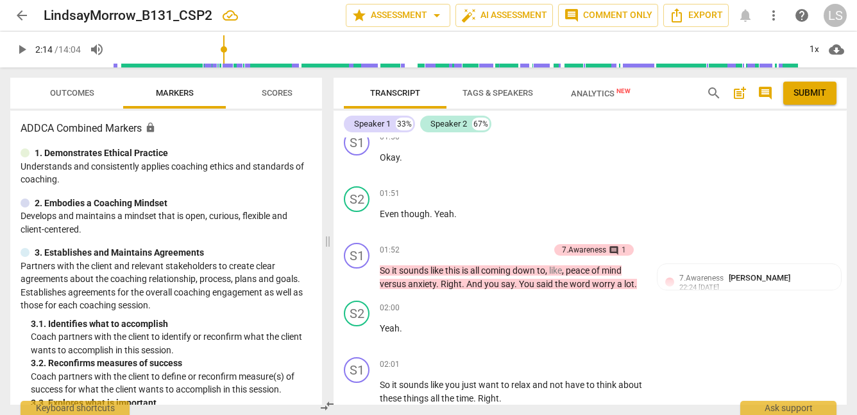
scroll to position [613, 0]
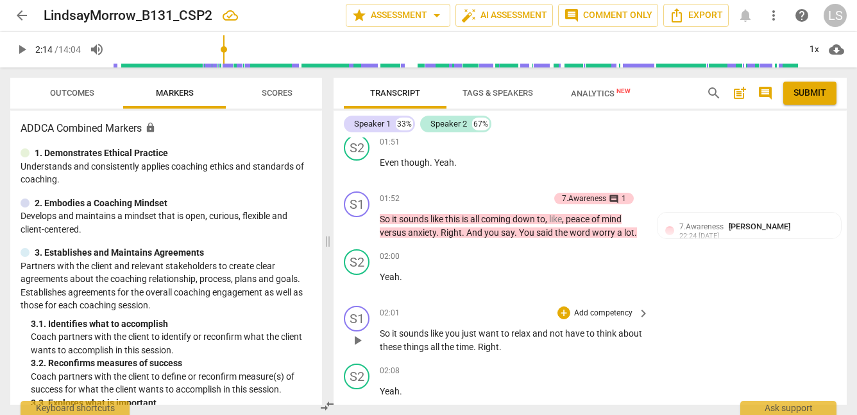
click at [615, 319] on p "Add competency" at bounding box center [603, 313] width 61 height 12
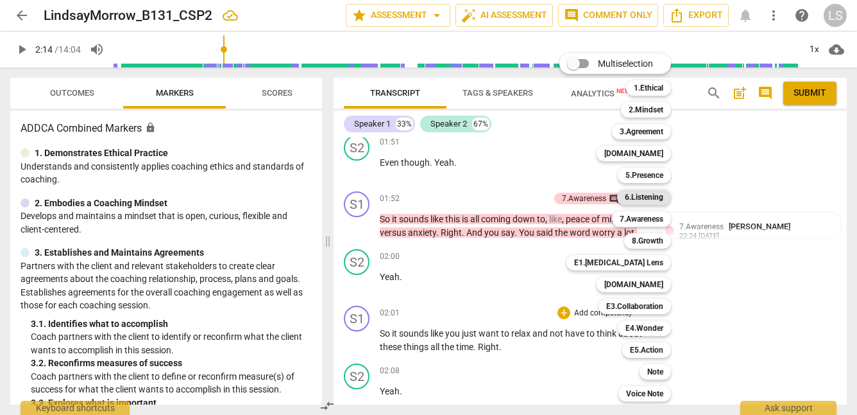
click at [651, 201] on b "6.Listening" at bounding box center [644, 196] width 38 height 15
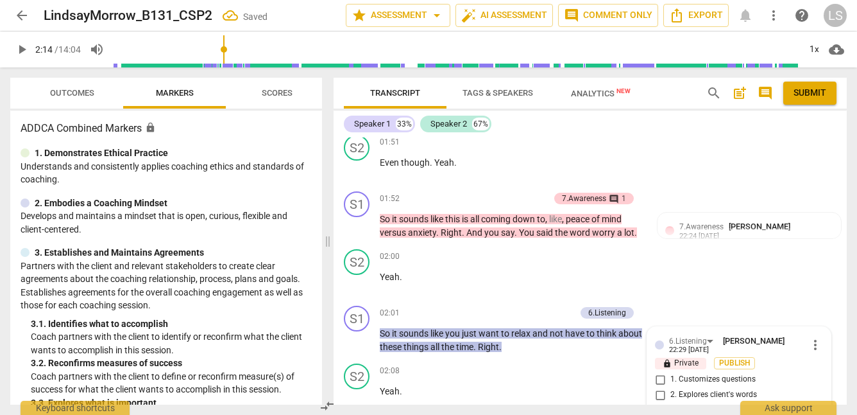
scroll to position [857, 0]
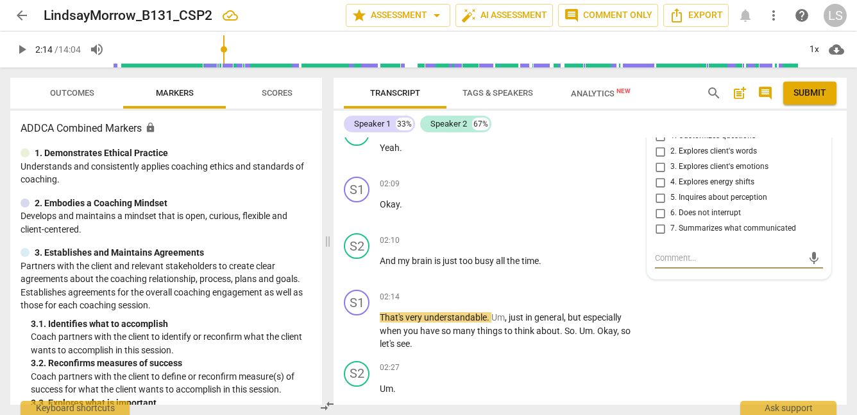
click at [658, 236] on input "7. Summarizes what communicated" at bounding box center [660, 228] width 21 height 15
click at [656, 205] on input "5. Inquires about perception" at bounding box center [660, 197] width 21 height 15
click at [660, 264] on textarea at bounding box center [729, 258] width 148 height 12
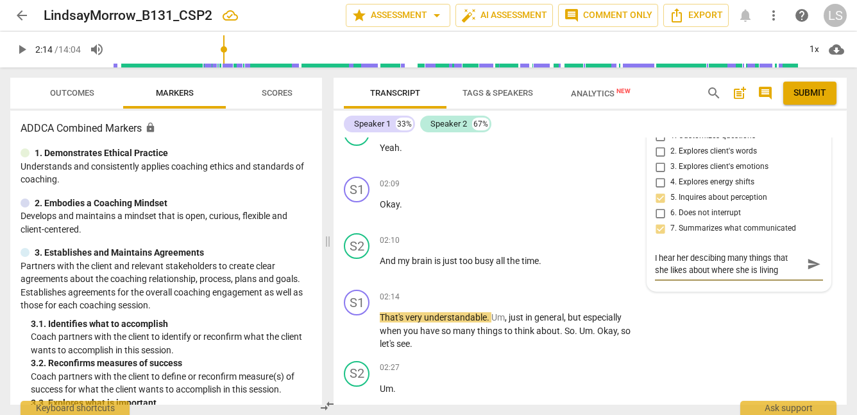
click at [705, 273] on textarea "I hear her descibing many things that she likes about where she is living" at bounding box center [729, 264] width 148 height 24
click at [777, 276] on textarea "I hear her describing many things that she likes about where she is living" at bounding box center [729, 264] width 148 height 24
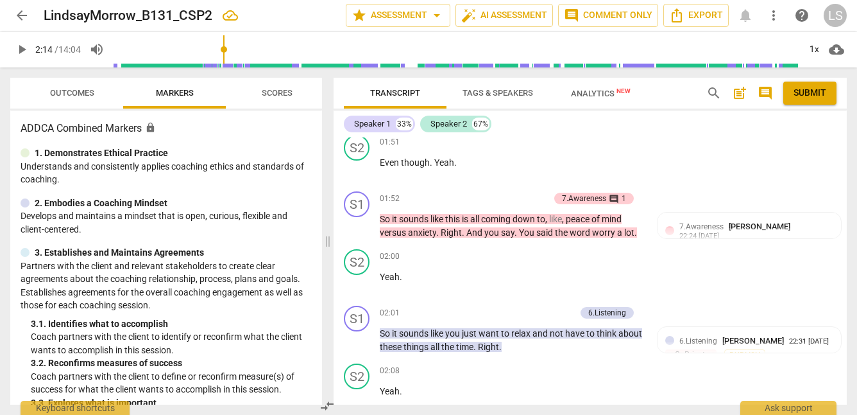
scroll to position [789, 0]
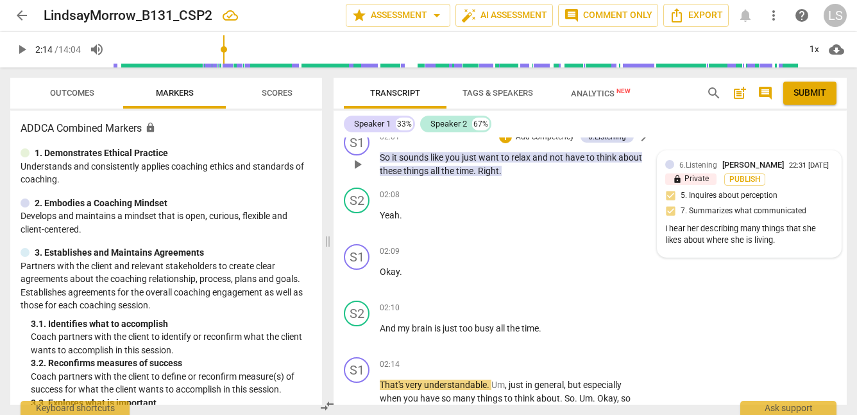
click at [774, 247] on div "I hear her describing many things that she likes about where she is living." at bounding box center [749, 235] width 168 height 24
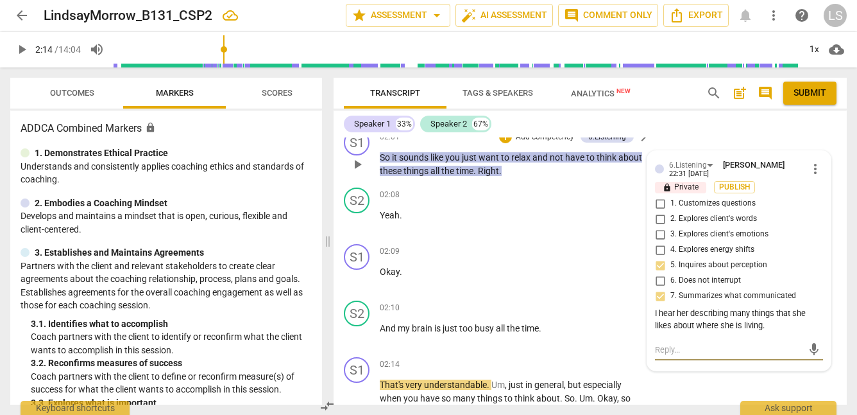
click at [657, 355] on textarea at bounding box center [729, 349] width 148 height 12
click at [807, 363] on span "send" at bounding box center [814, 355] width 14 height 14
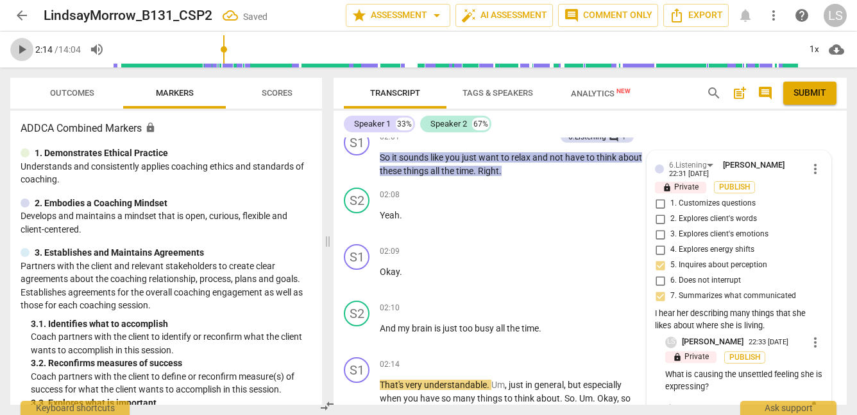
click at [24, 49] on span "play_arrow" at bounding box center [21, 49] width 15 height 15
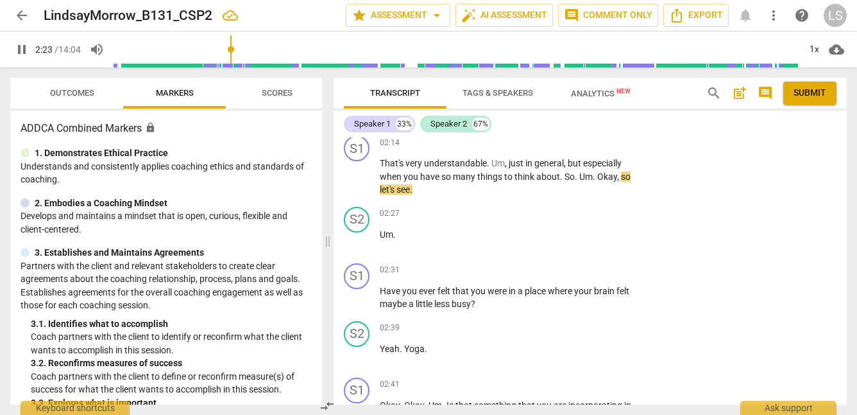
scroll to position [1005, 0]
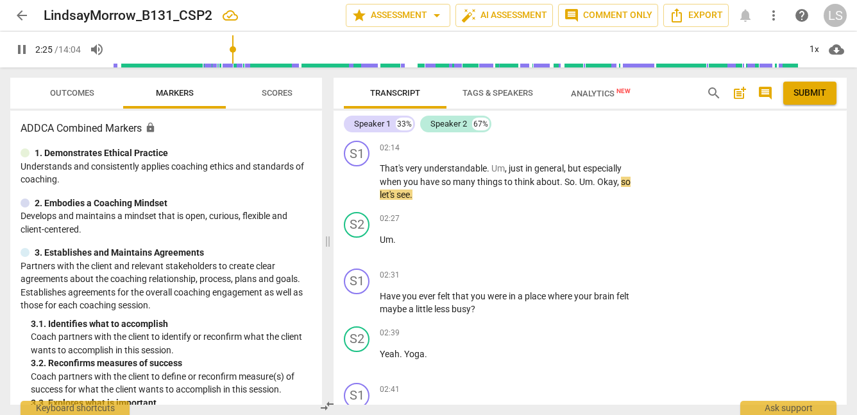
click at [22, 49] on span "pause" at bounding box center [21, 49] width 15 height 15
click at [587, 154] on p "Add competency" at bounding box center [603, 148] width 61 height 12
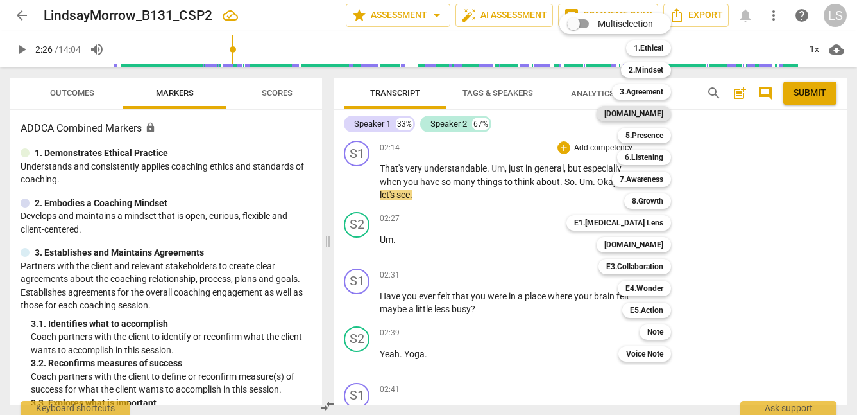
click at [663, 112] on b "[DOMAIN_NAME]" at bounding box center [633, 113] width 59 height 15
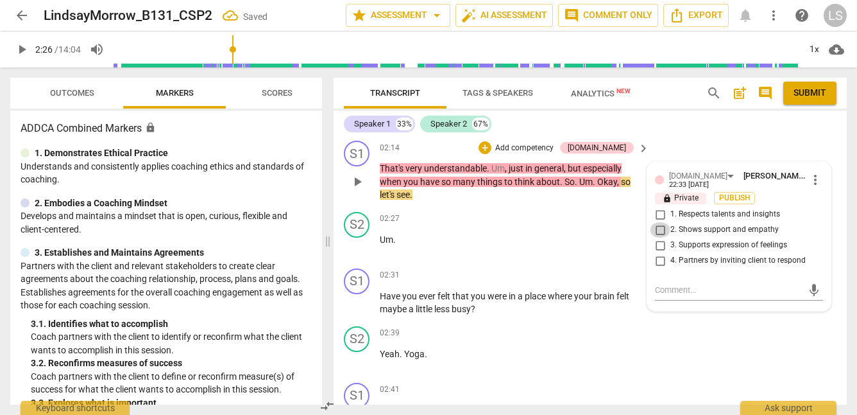
click at [656, 237] on input "2. Shows support and empathy" at bounding box center [660, 229] width 21 height 15
click at [655, 253] on input "3. Supports expression of feelings" at bounding box center [660, 244] width 21 height 15
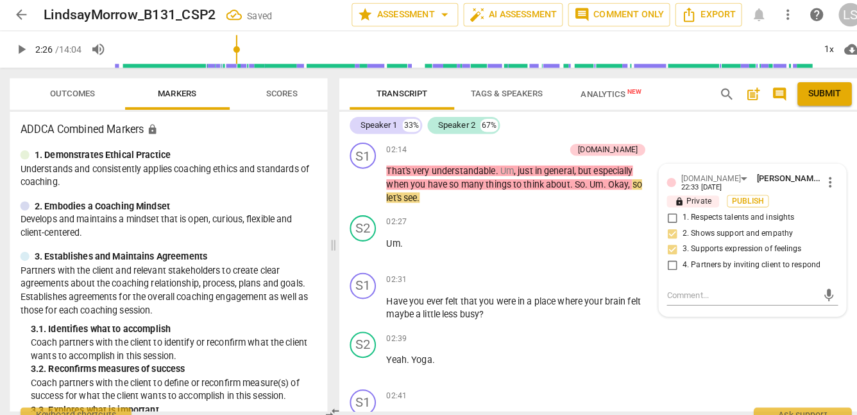
click at [22, 47] on span "play_arrow" at bounding box center [21, 49] width 15 height 15
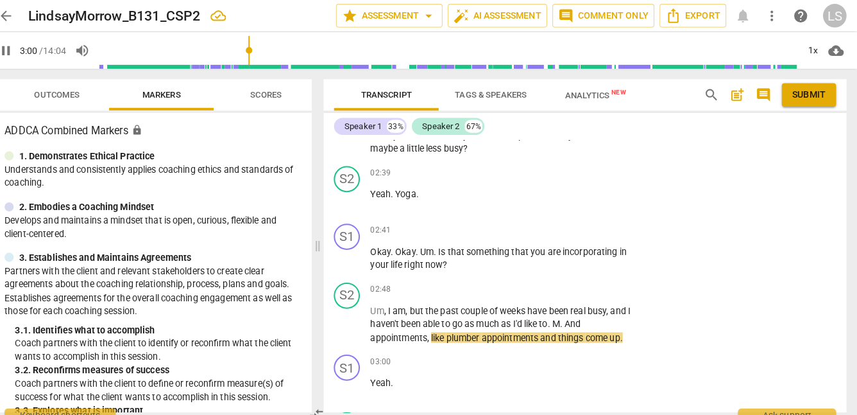
scroll to position [1163, 0]
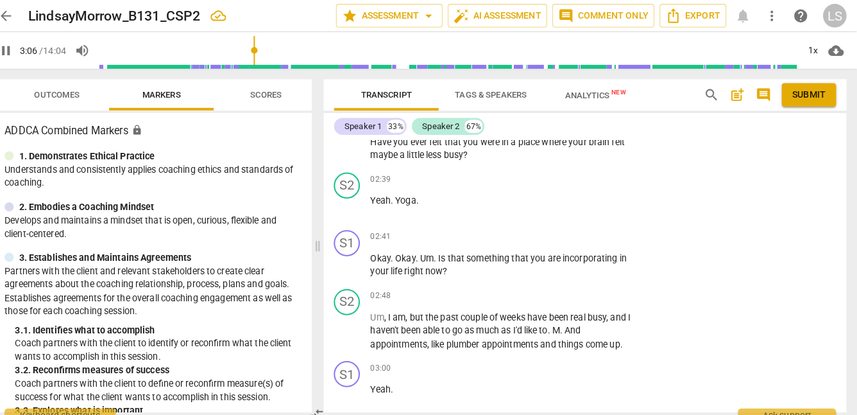
click at [21, 46] on span "pause" at bounding box center [21, 49] width 15 height 15
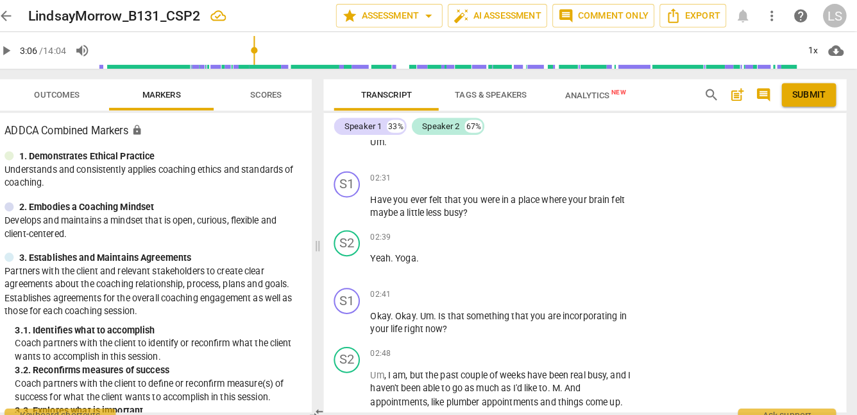
scroll to position [1111, 0]
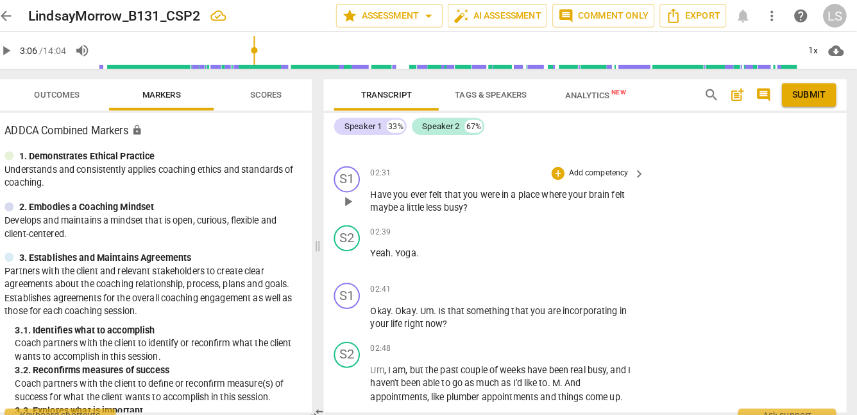
click at [586, 176] on p "Add competency" at bounding box center [603, 170] width 61 height 12
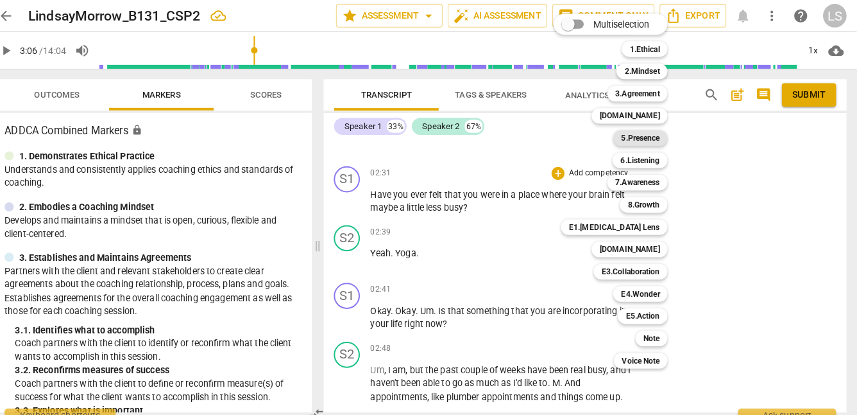
click at [647, 133] on b "5.Presence" at bounding box center [645, 135] width 38 height 15
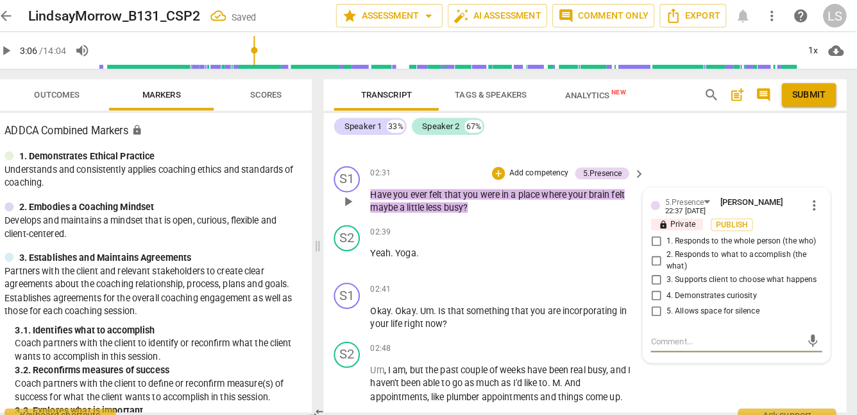
click at [654, 298] on input "4. Demonstrates curiosity" at bounding box center [660, 289] width 21 height 15
click at [548, 176] on p "Add competency" at bounding box center [545, 170] width 61 height 12
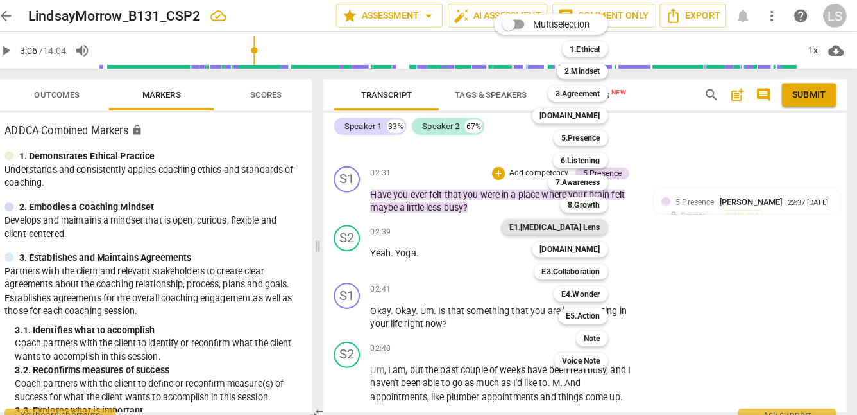
click at [594, 222] on b "E1.[MEDICAL_DATA] Lens" at bounding box center [560, 222] width 89 height 15
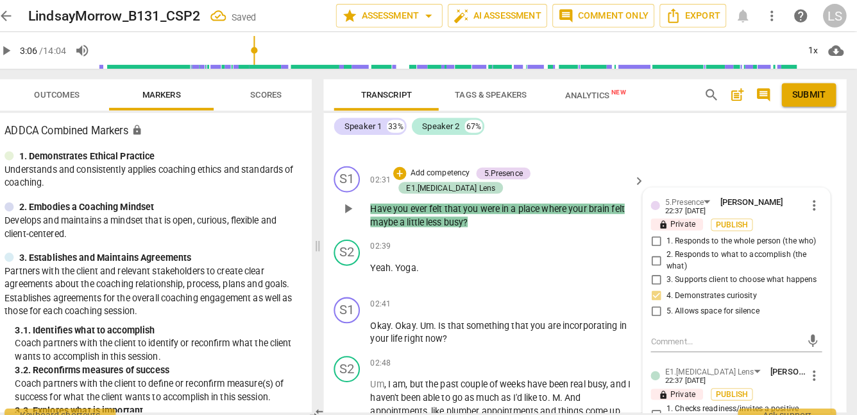
click at [690, 380] on div "5.Presence [PERSON_NAME] 22:37 [DATE] more_vert lock Private Publish 1. Respond…" at bounding box center [739, 420] width 184 height 472
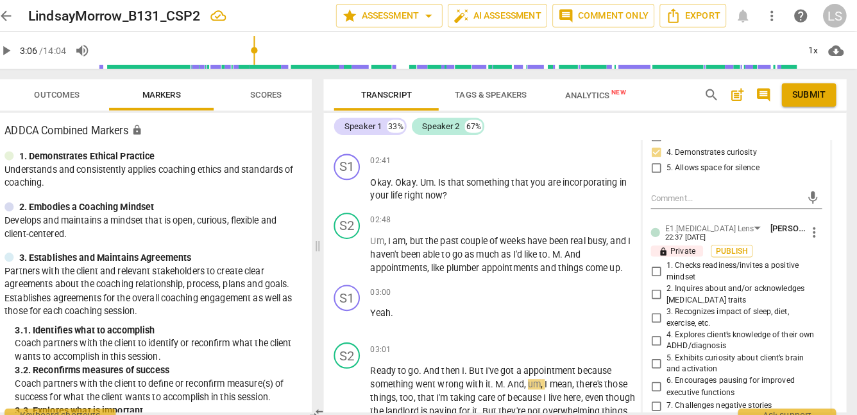
scroll to position [1257, 0]
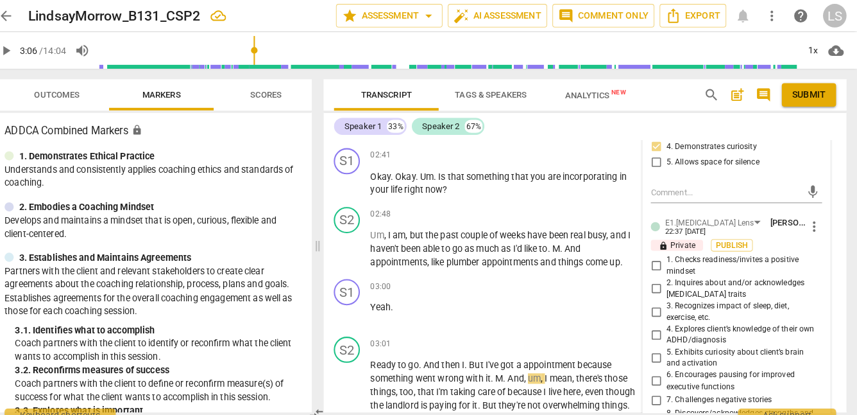
click at [658, 291] on input "2. Inquires about and/or acknowledges [MEDICAL_DATA] traits" at bounding box center [660, 282] width 21 height 15
click at [657, 358] on input "5. Exhibits curiosity about client’s brain and activation" at bounding box center [660, 350] width 21 height 15
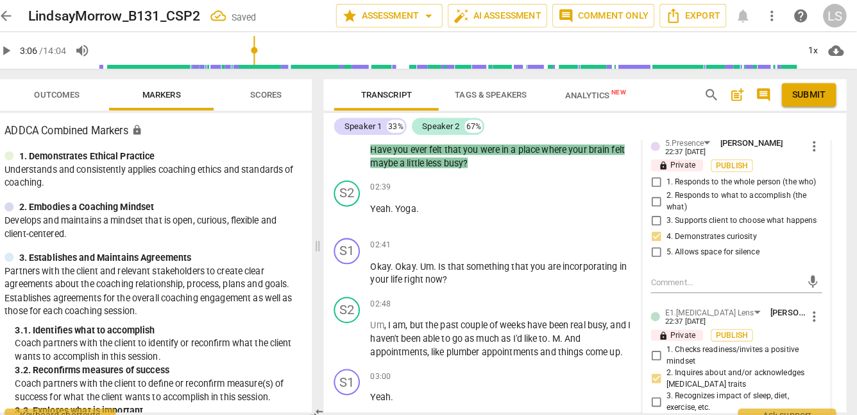
scroll to position [1208, 0]
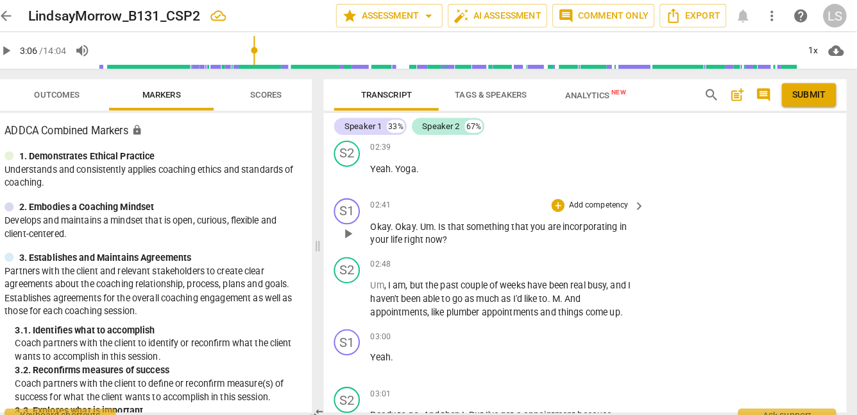
click at [603, 198] on p "Add competency" at bounding box center [603, 202] width 61 height 12
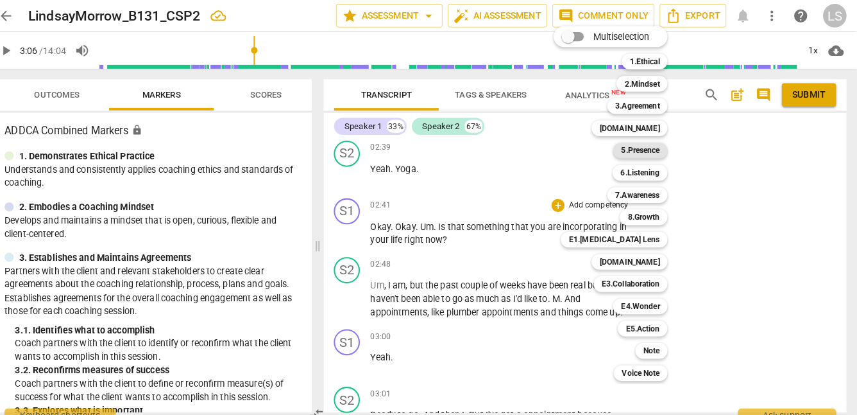
click at [656, 148] on b "5.Presence" at bounding box center [645, 147] width 38 height 15
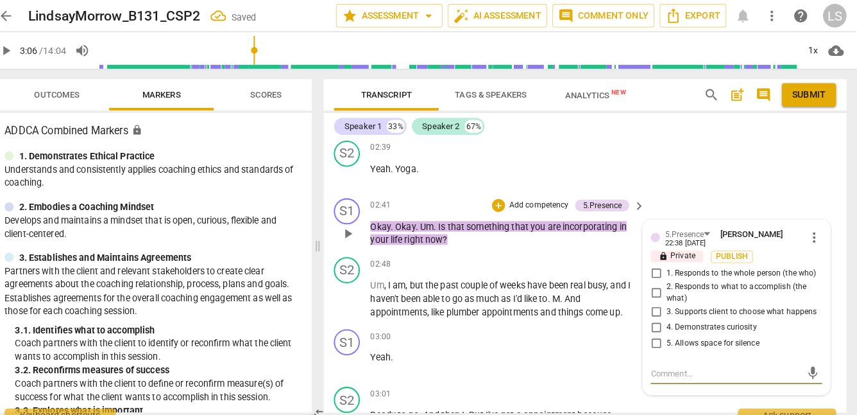
click at [656, 329] on input "4. Demonstrates curiosity" at bounding box center [660, 321] width 21 height 15
click at [562, 197] on p "Add competency" at bounding box center [545, 202] width 61 height 12
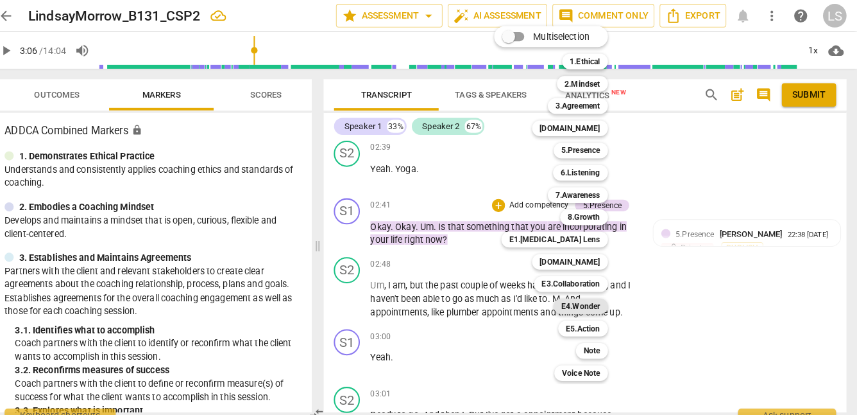
click at [588, 300] on b "E4.Wonder" at bounding box center [586, 300] width 38 height 15
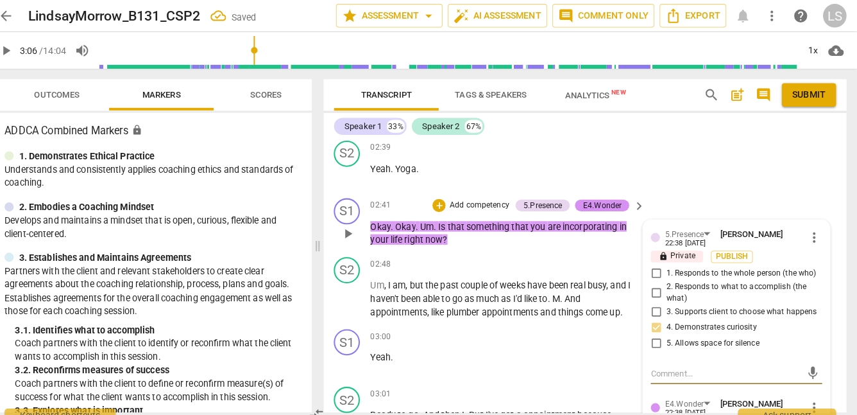
click at [660, 394] on div "5.Presence [PERSON_NAME] 22:38 [DATE] more_vert lock Private Publish 1. Respond…" at bounding box center [739, 400] width 184 height 369
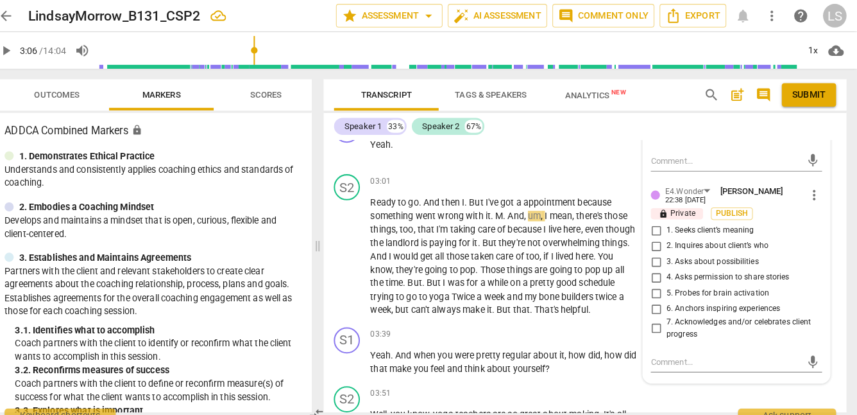
scroll to position [1427, 0]
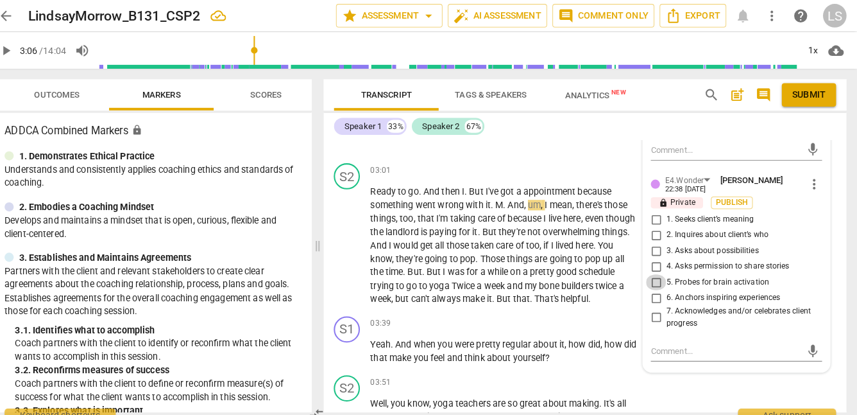
click at [656, 284] on input "5. Probes for brain activation" at bounding box center [660, 276] width 21 height 15
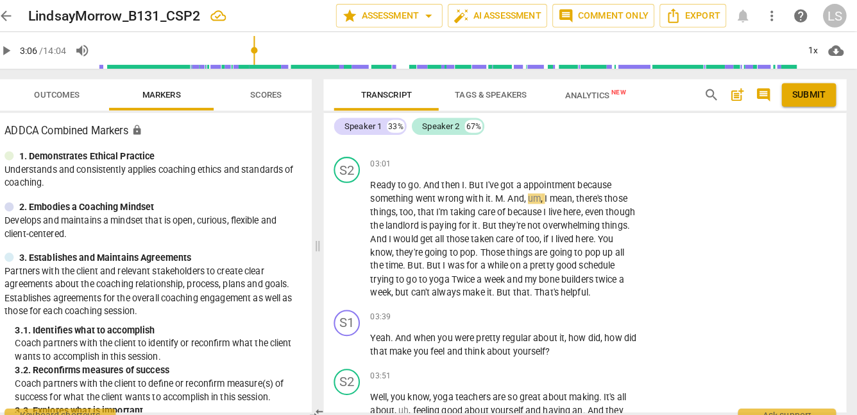
scroll to position [1444, 0]
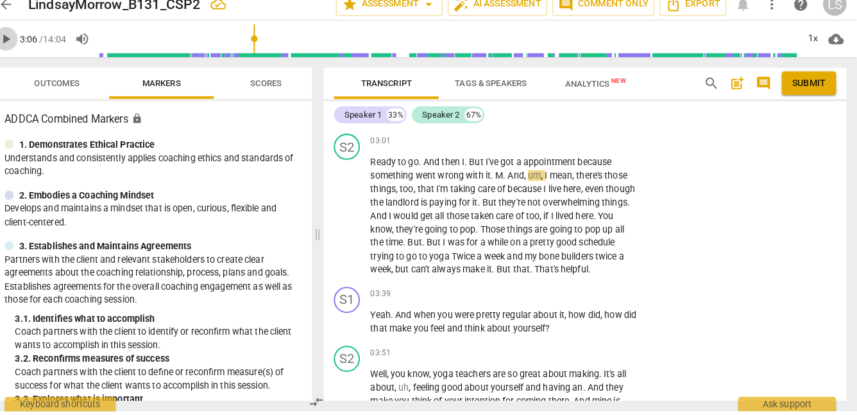
click at [21, 47] on span "play_arrow" at bounding box center [21, 49] width 15 height 15
click at [21, 46] on span "pause" at bounding box center [21, 49] width 15 height 15
click at [617, 296] on p "Add competency" at bounding box center [603, 300] width 61 height 12
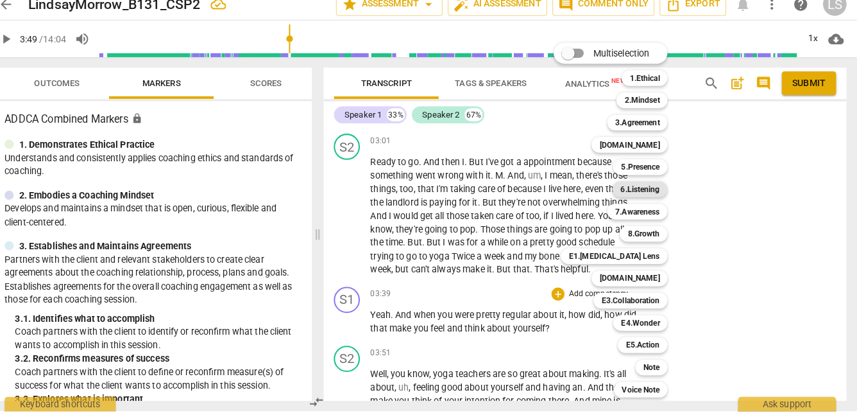
click at [663, 195] on b "6.Listening" at bounding box center [644, 196] width 38 height 15
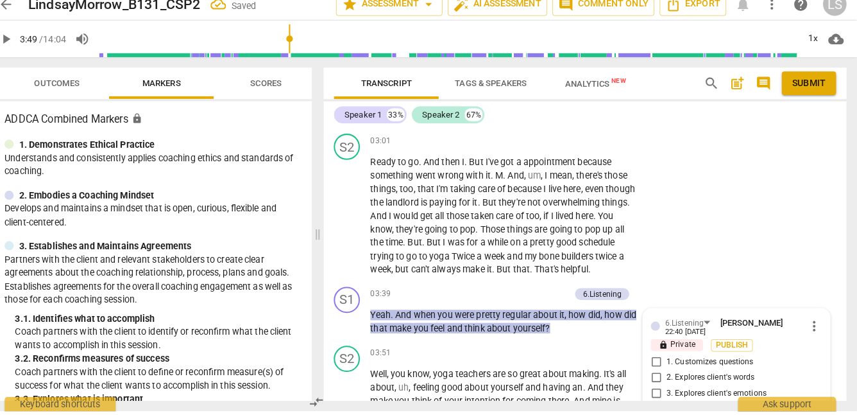
scroll to position [1661, 0]
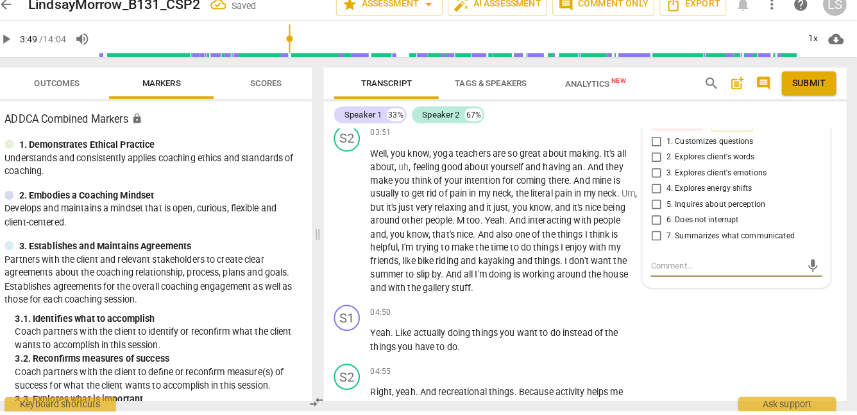
click at [663, 176] on input "3. Explores client's emotions" at bounding box center [660, 180] width 21 height 15
click at [654, 163] on input "2. Explores client's words" at bounding box center [660, 165] width 21 height 15
click at [659, 149] on input "1. Customizes questions" at bounding box center [660, 149] width 21 height 15
click at [659, 210] on input "5. Inquires about perception" at bounding box center [660, 211] width 21 height 15
click at [669, 268] on textarea at bounding box center [729, 272] width 148 height 12
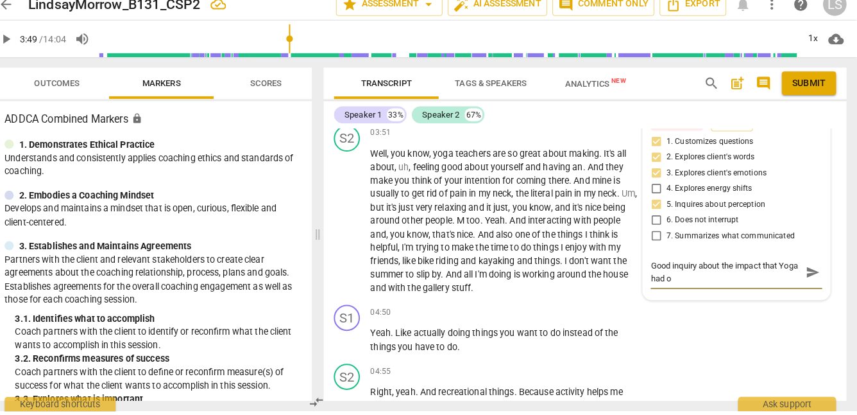
scroll to position [0, 0]
click at [807, 278] on span "send" at bounding box center [814, 278] width 14 height 14
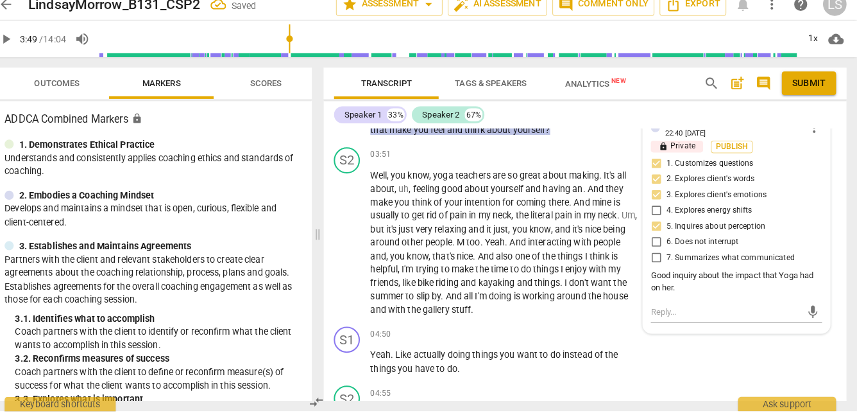
scroll to position [1628, 0]
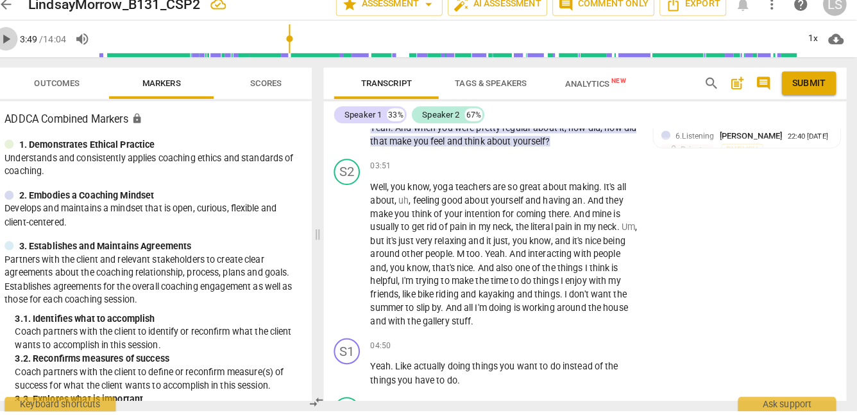
click at [24, 47] on span "play_arrow" at bounding box center [21, 49] width 15 height 15
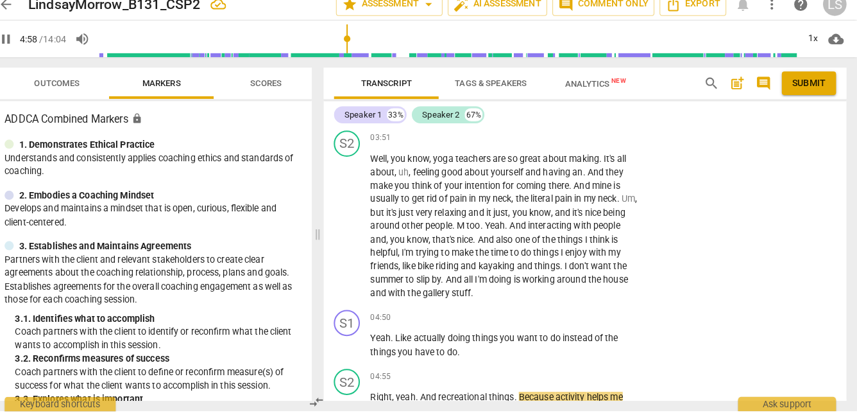
scroll to position [1700, 0]
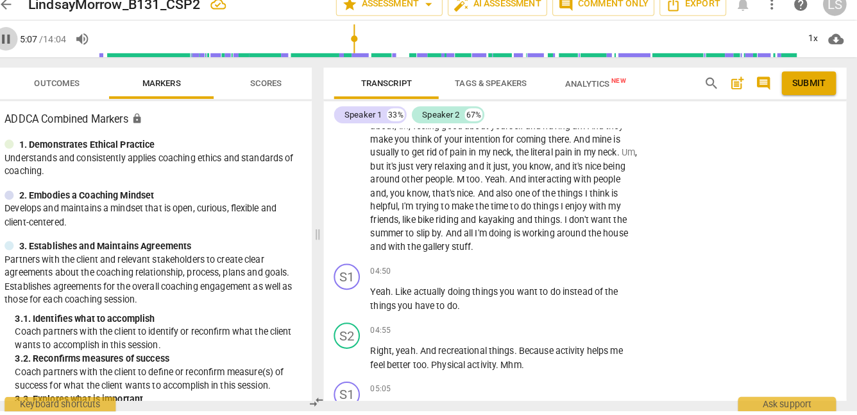
click at [24, 44] on span "pause" at bounding box center [21, 49] width 15 height 15
click at [573, 275] on p "Add competency" at bounding box center [603, 278] width 61 height 12
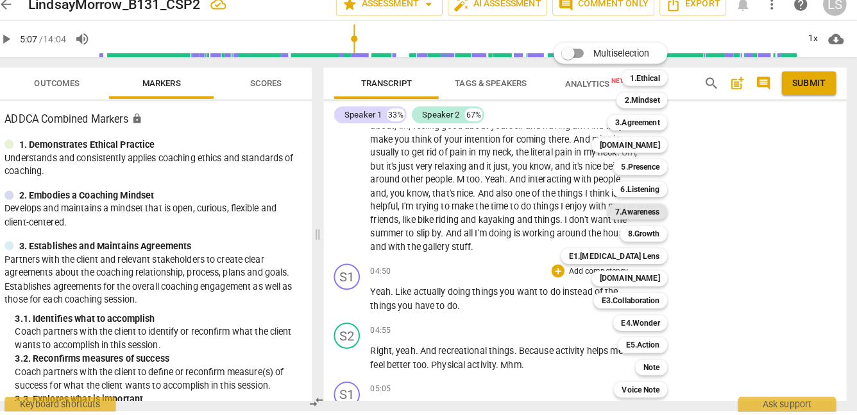
click at [653, 217] on b "7.Awareness" at bounding box center [642, 218] width 44 height 15
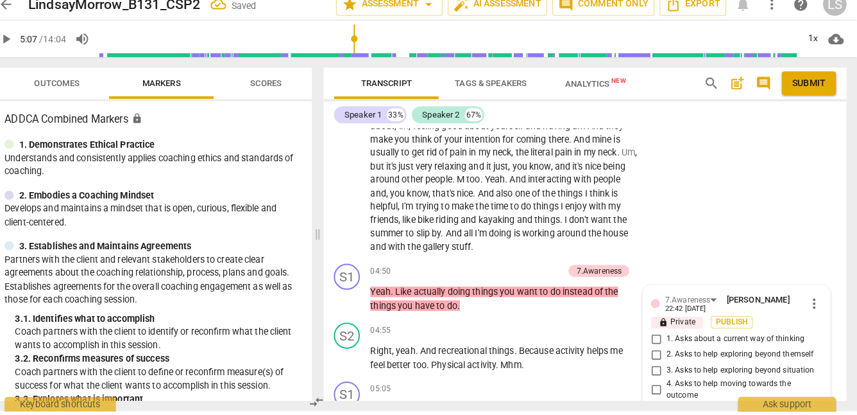
scroll to position [1924, 0]
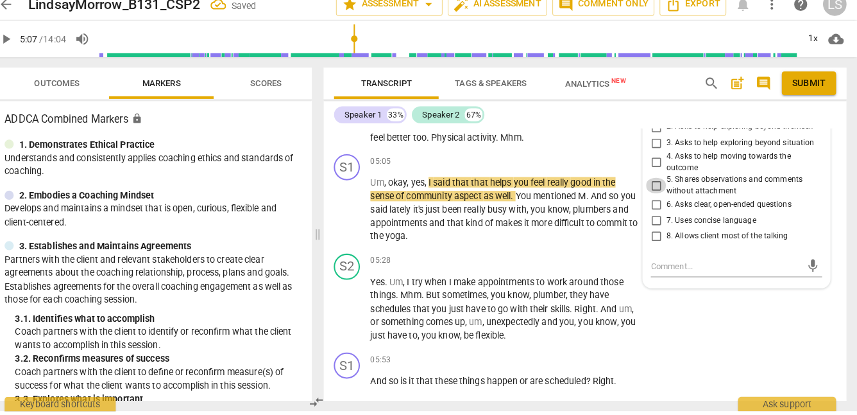
click at [659, 190] on input "5. Shares observations and comments without attachment" at bounding box center [660, 192] width 21 height 15
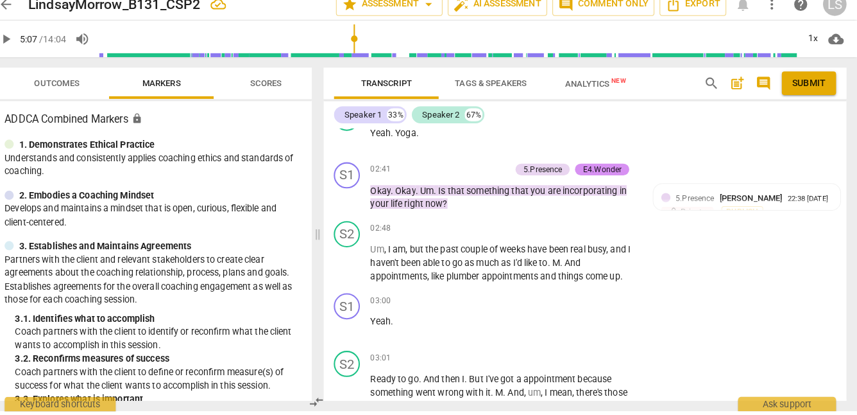
scroll to position [0, 0]
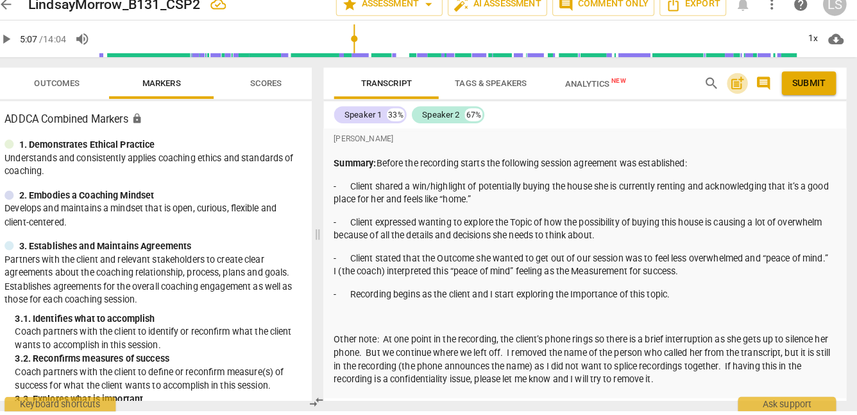
click at [741, 92] on span "post_add" at bounding box center [739, 92] width 15 height 15
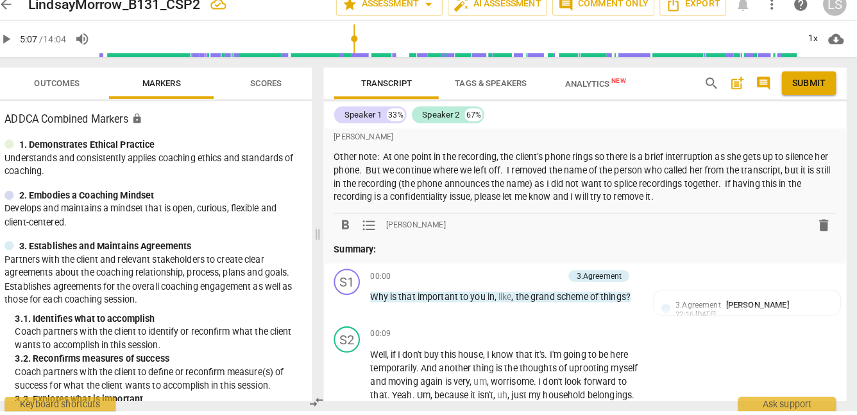
scroll to position [219, 0]
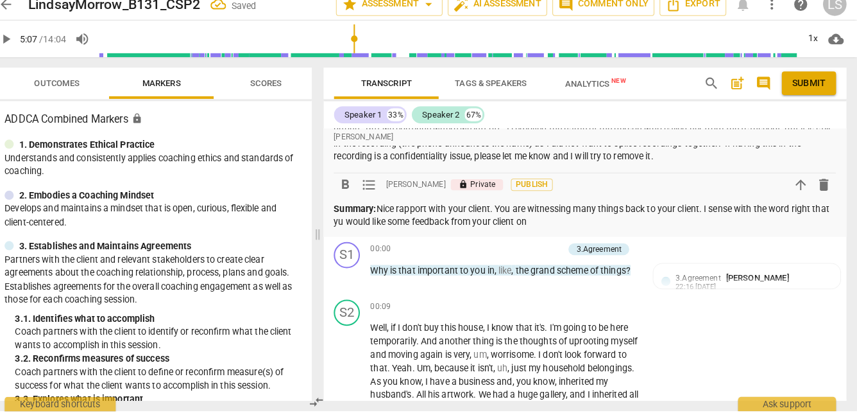
click at [365, 230] on p "Summary: Nice rapport with your client. You are witnessing many things back to …" at bounding box center [590, 222] width 493 height 26
click at [568, 230] on p "Summary: Nice rapport with your client. You are witnessing many things back to …" at bounding box center [590, 222] width 493 height 26
